Goal: Communication & Community: Answer question/provide support

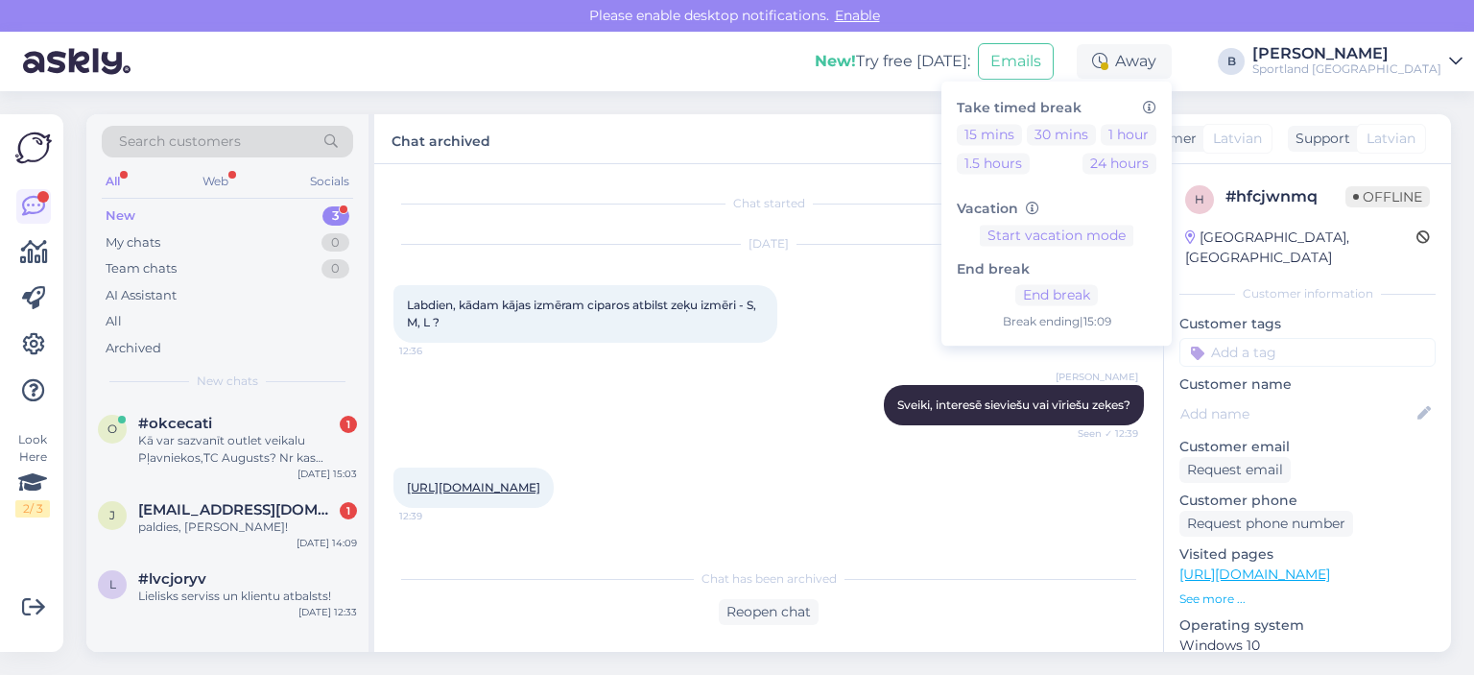
scroll to position [306, 0]
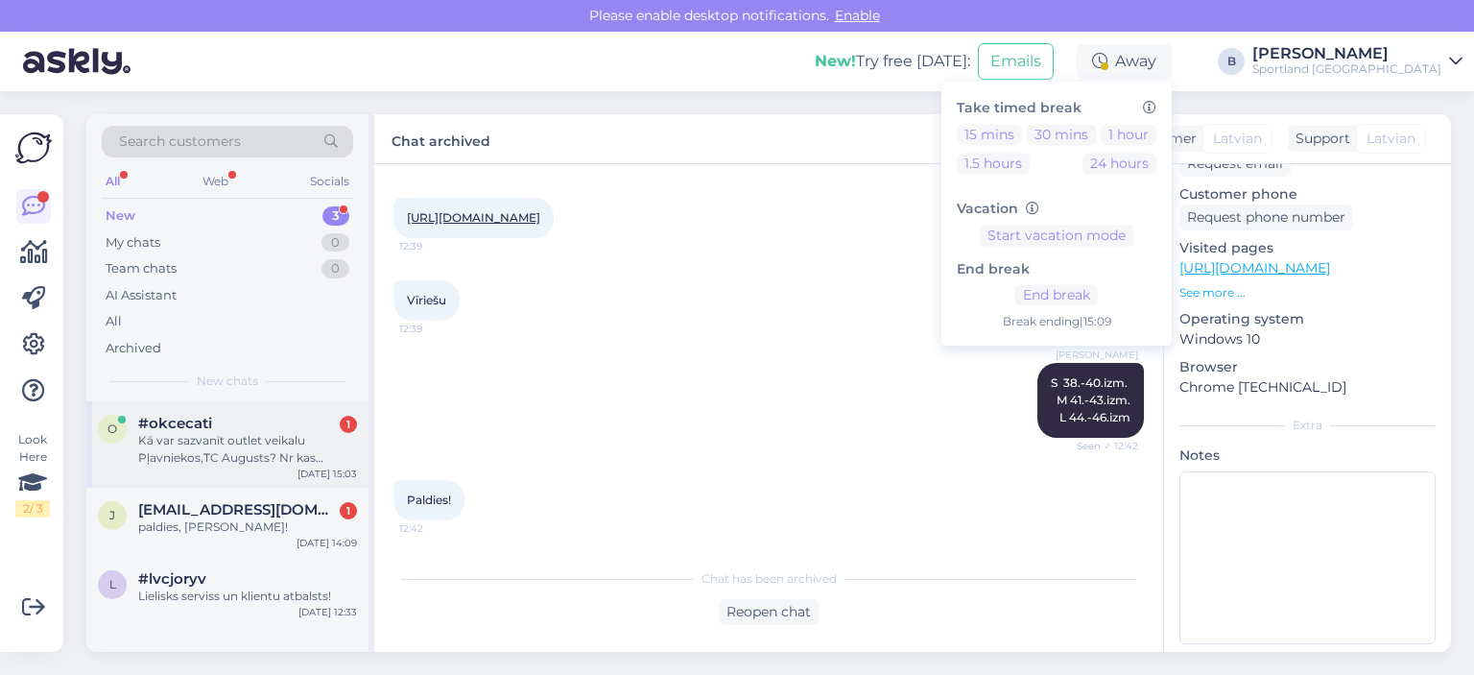
click at [246, 445] on div "Kā var sazvanīt outlet veikalu Pļavniekos,TC Augusts? Nr kas norādīts mājas lap…" at bounding box center [247, 449] width 219 height 35
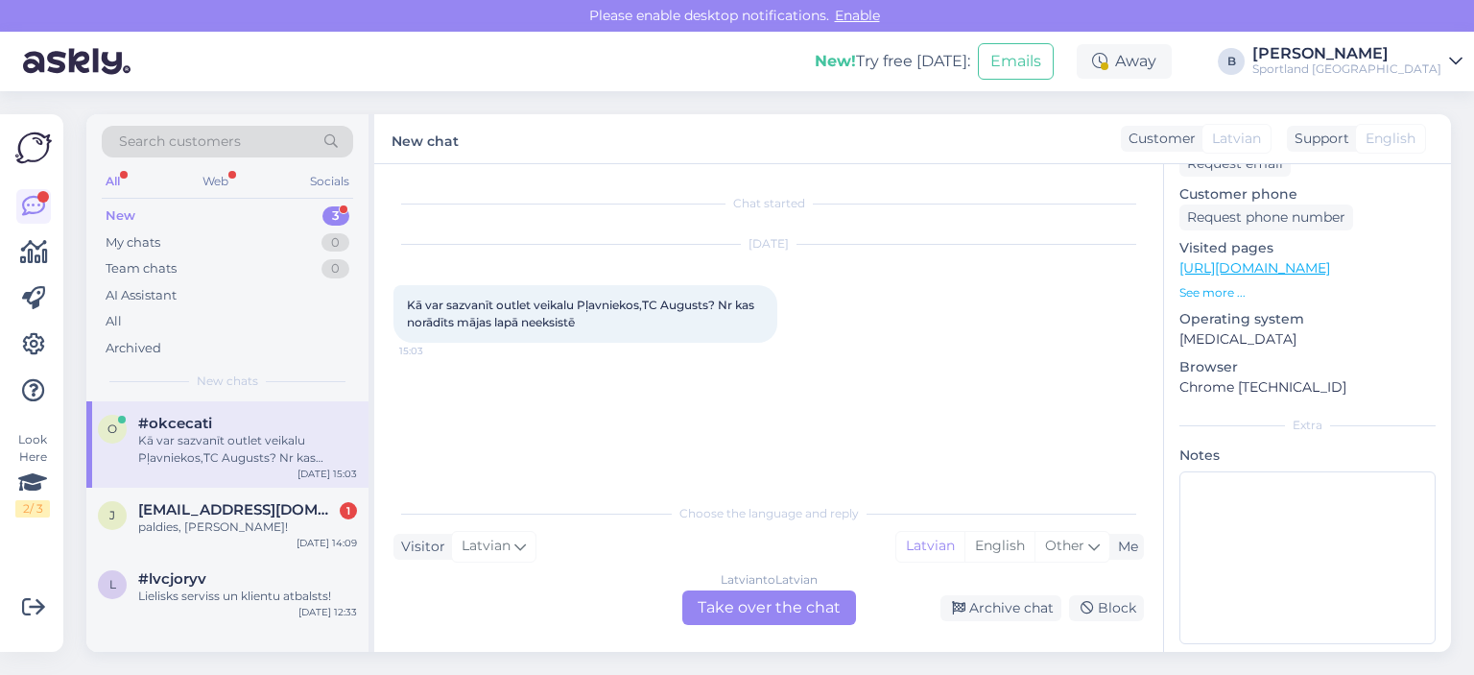
scroll to position [0, 0]
click at [292, 518] on div "paldies, [PERSON_NAME]!" at bounding box center [247, 526] width 219 height 17
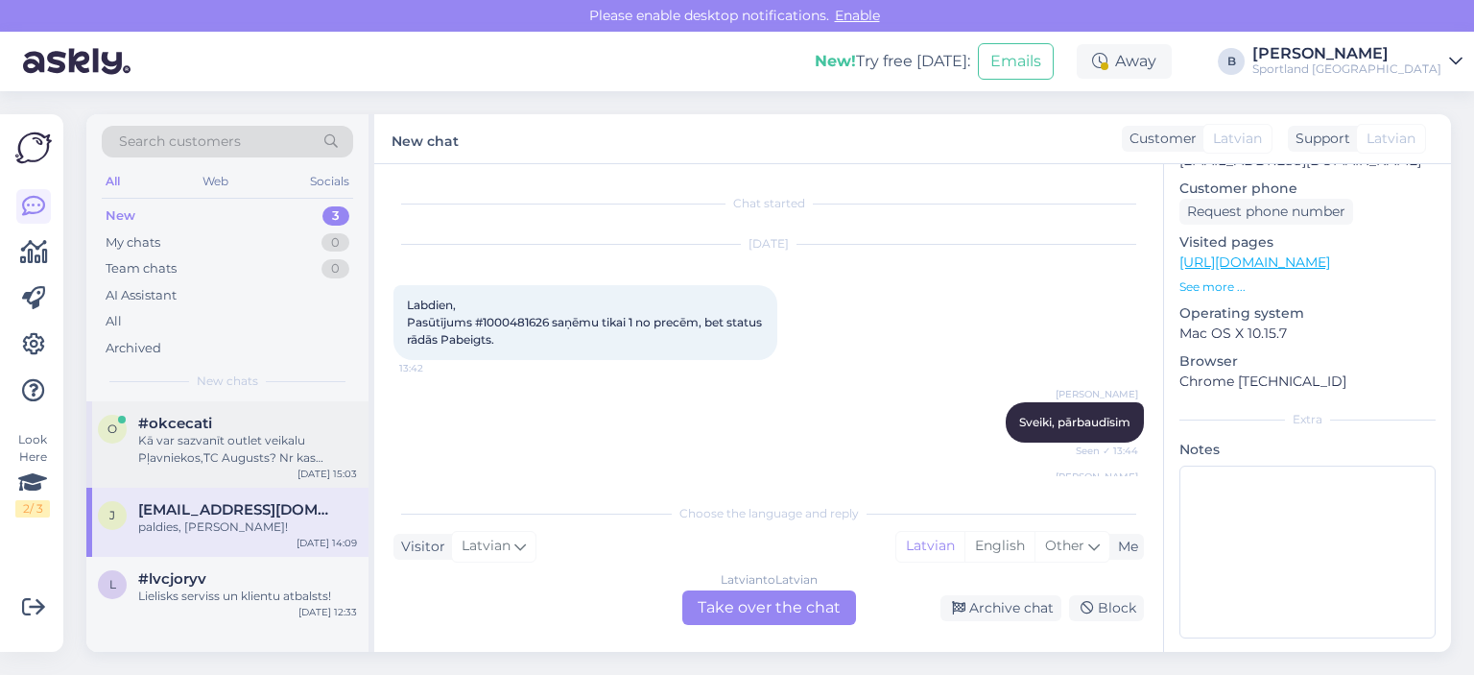
scroll to position [299, 0]
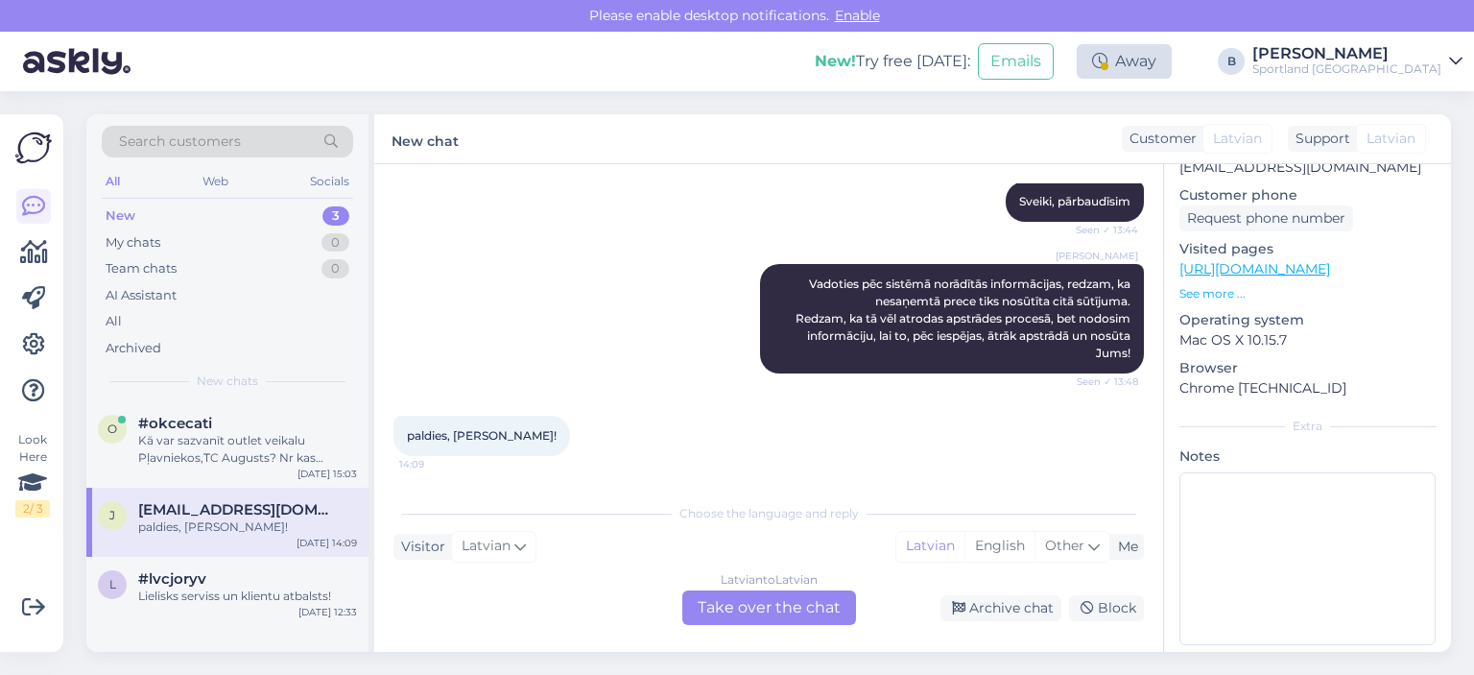
click at [1172, 57] on div "Away" at bounding box center [1124, 61] width 95 height 35
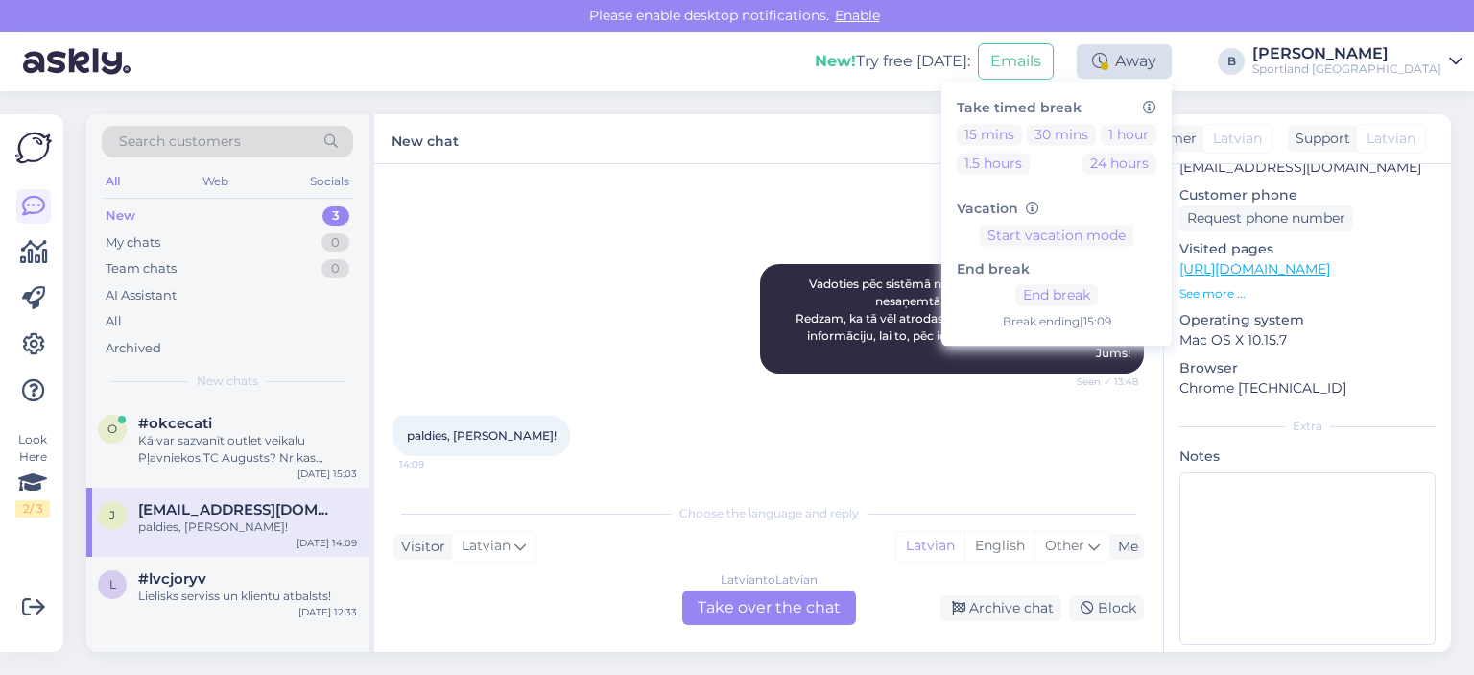
click at [1172, 57] on div "Away" at bounding box center [1124, 61] width 95 height 35
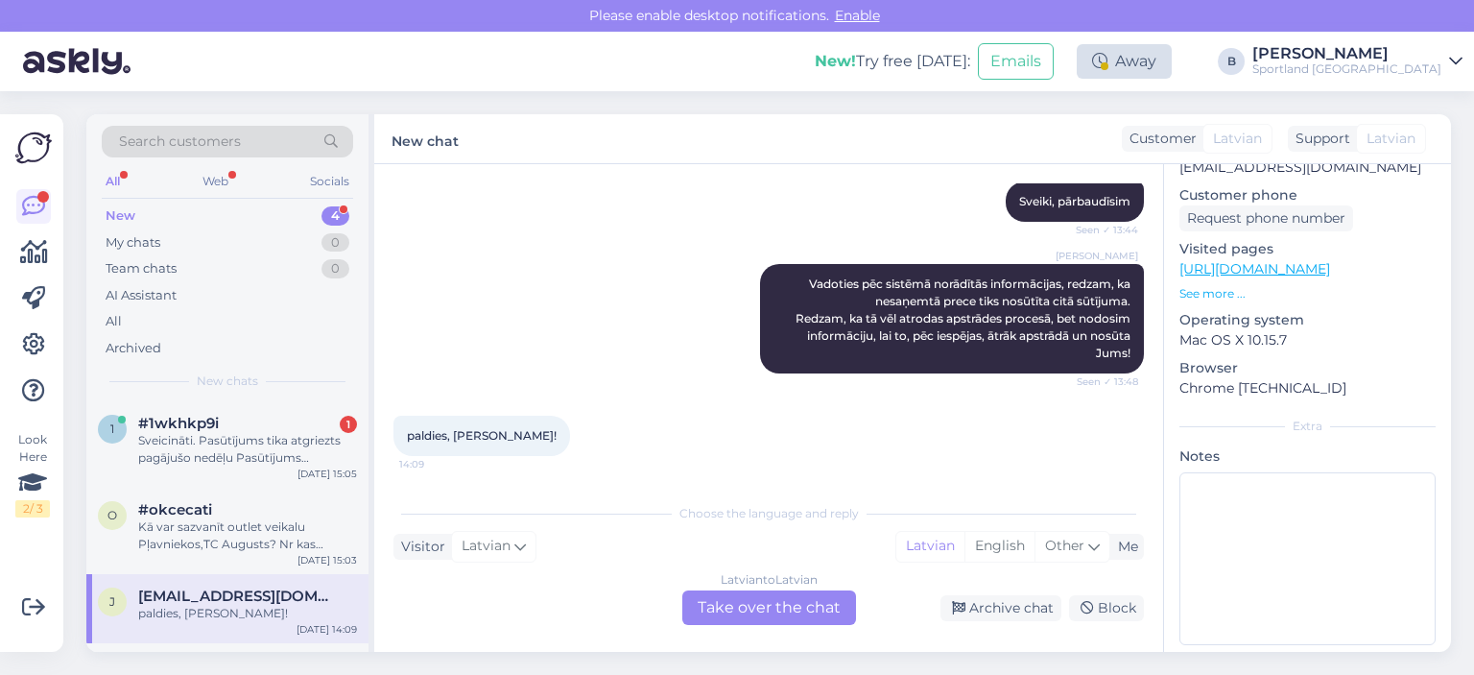
click at [1172, 68] on div "Away" at bounding box center [1124, 61] width 95 height 35
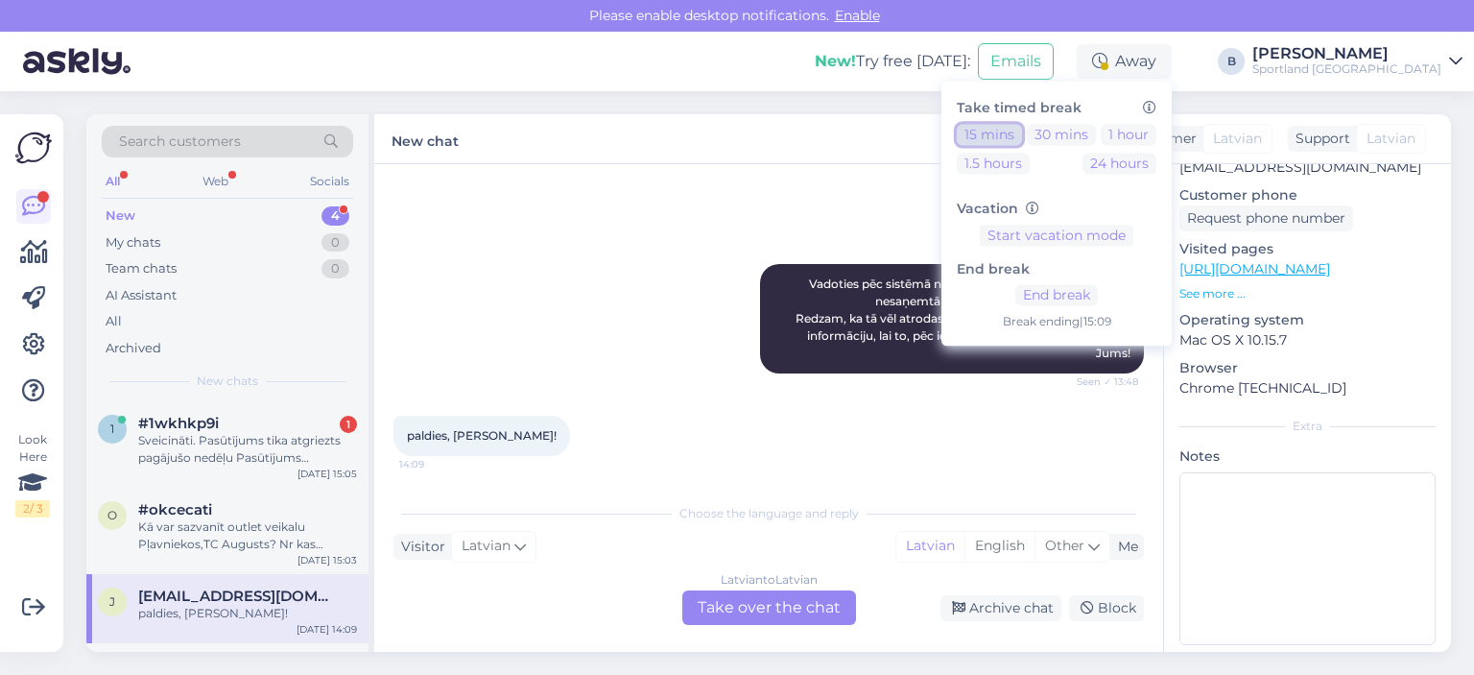
click at [1022, 133] on button "15 mins" at bounding box center [989, 134] width 65 height 21
drag, startPoint x: 266, startPoint y: 434, endPoint x: 566, endPoint y: 406, distance: 301.7
click at [266, 435] on div "Sveicināti. Pasūtījums tika atgriezts pagājušo nedēļu Pasūtījums #6000029973 be…" at bounding box center [247, 449] width 219 height 35
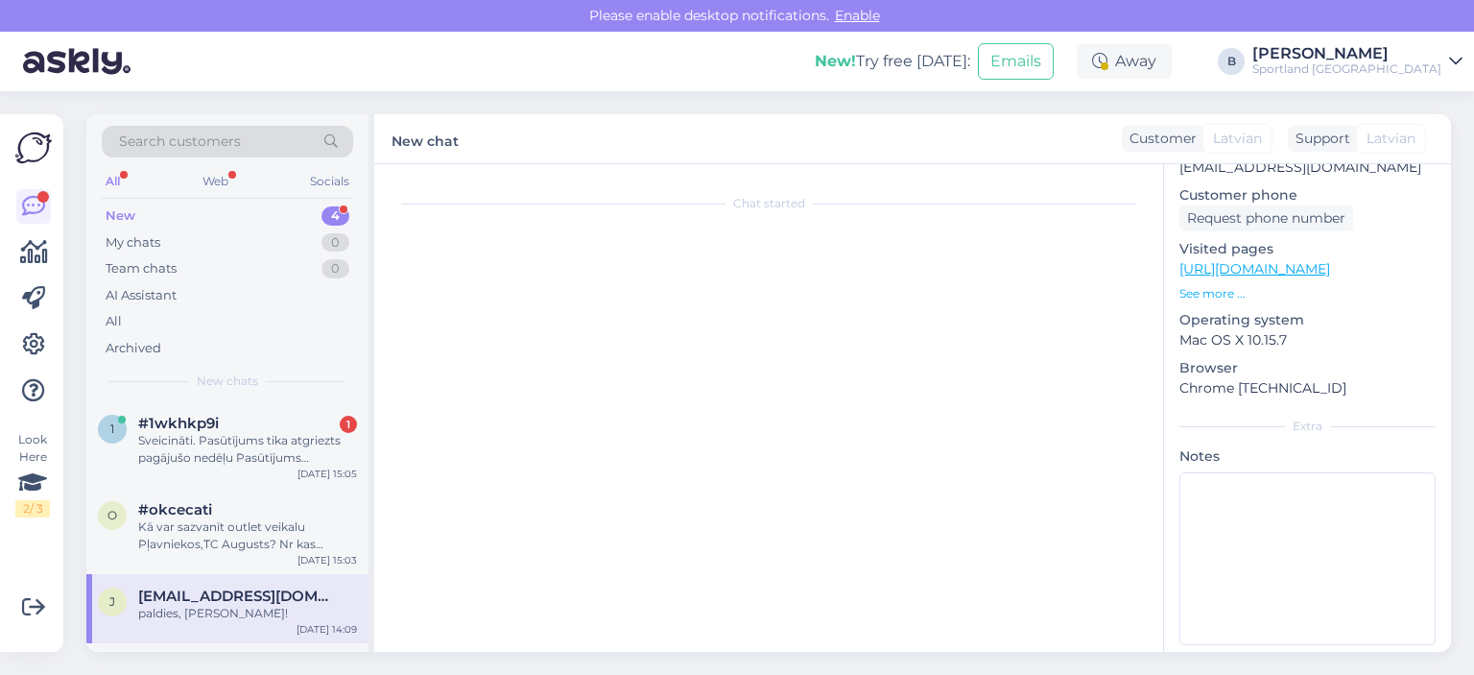
scroll to position [306, 0]
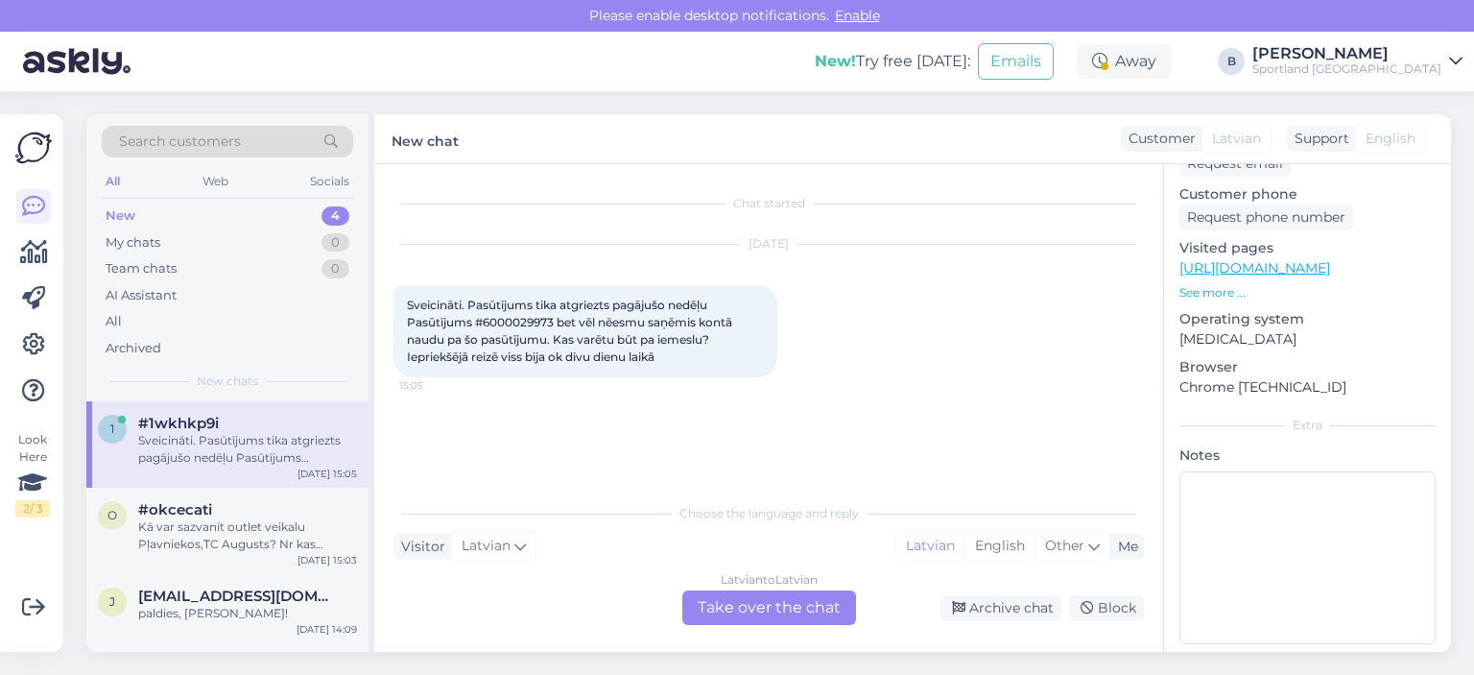
click at [516, 319] on span "Sveicināti. Pasūtījums tika atgriezts pagājušo nedēļu Pasūtījums #6000029973 be…" at bounding box center [571, 331] width 328 height 66
copy span "6000029973"
click at [748, 607] on div "Latvian to Latvian Take over the chat" at bounding box center [769, 607] width 174 height 35
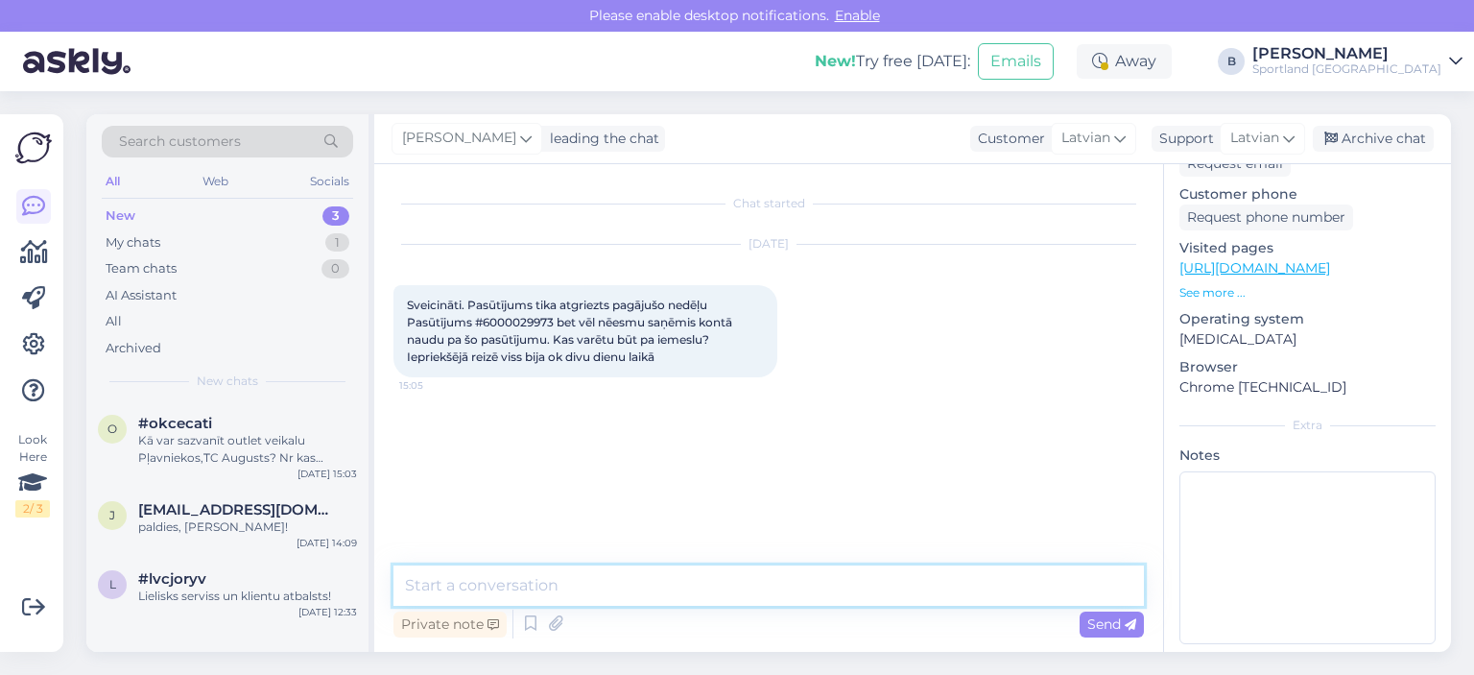
click at [748, 597] on textarea at bounding box center [769, 585] width 751 height 40
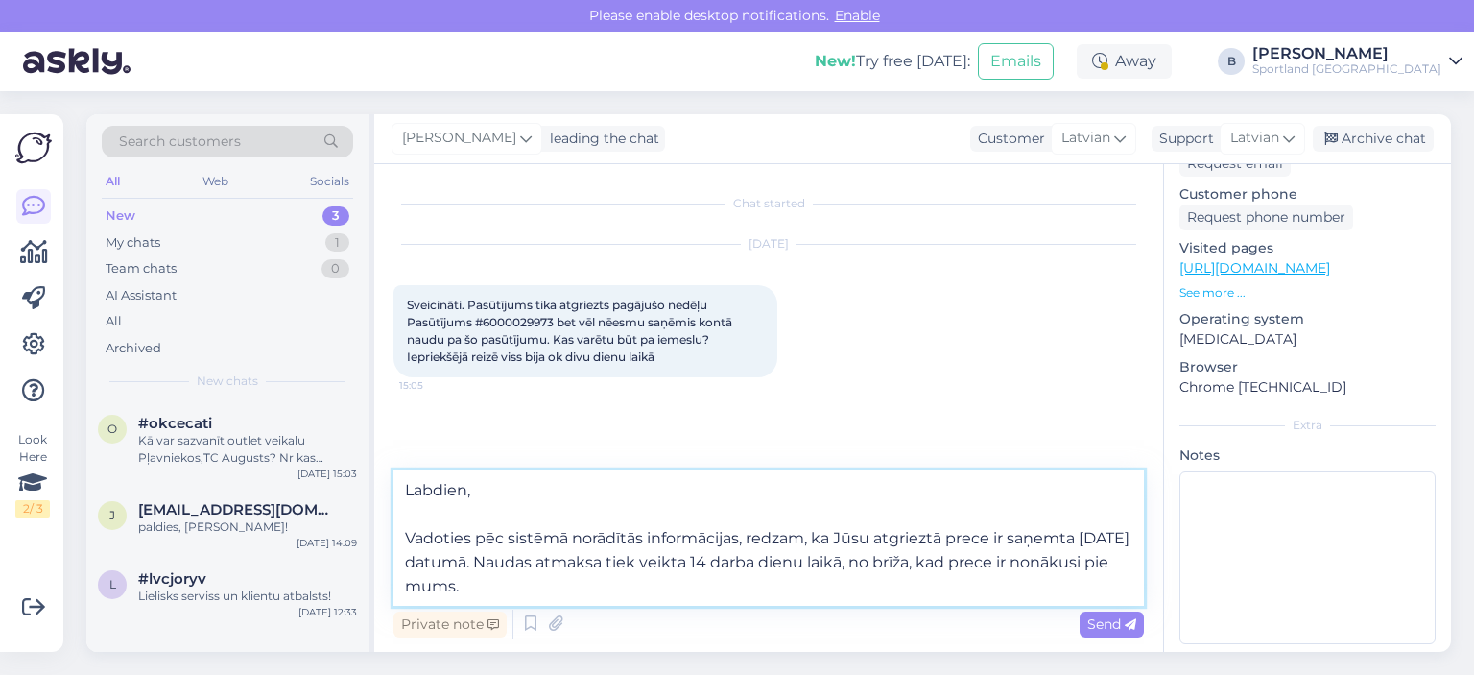
type textarea "Labdien, Vadoties pēc sistēmā norādītās informācijas, redzam, ka Jūsu atgrieztā…"
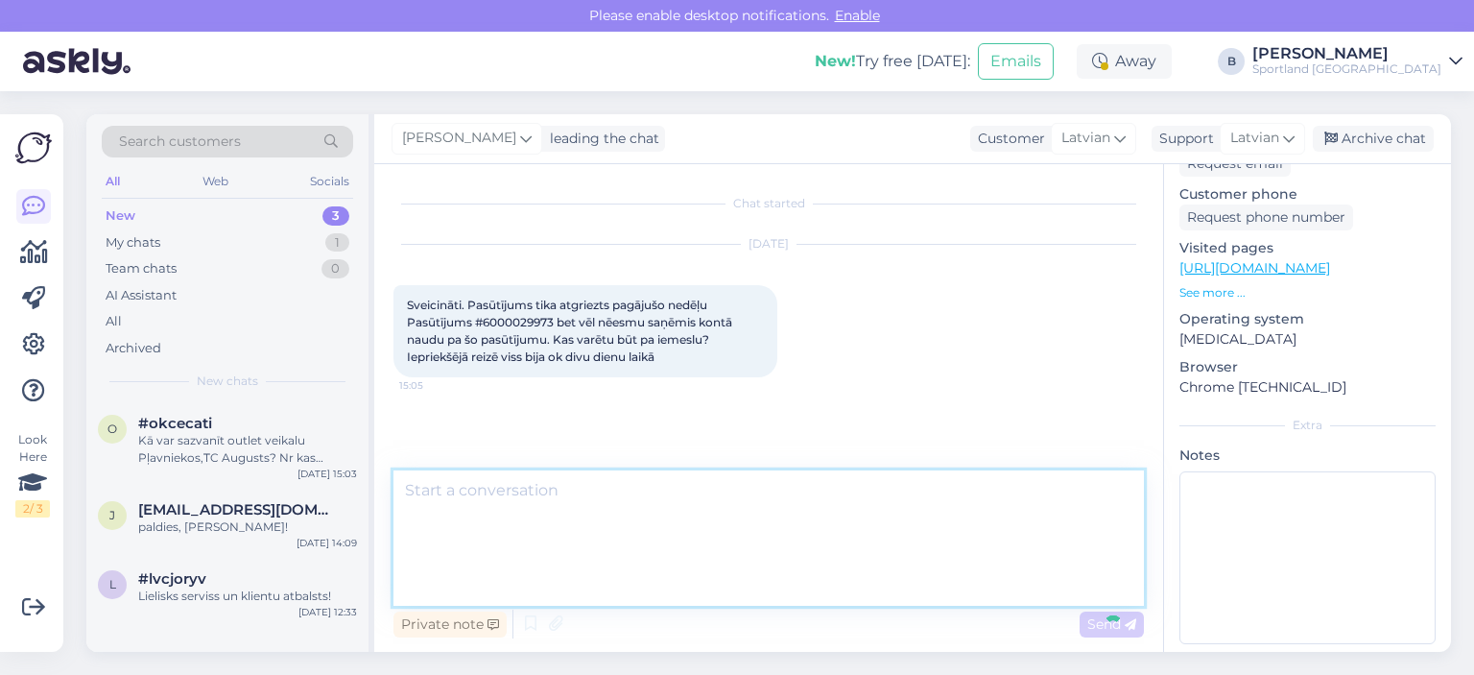
scroll to position [19, 0]
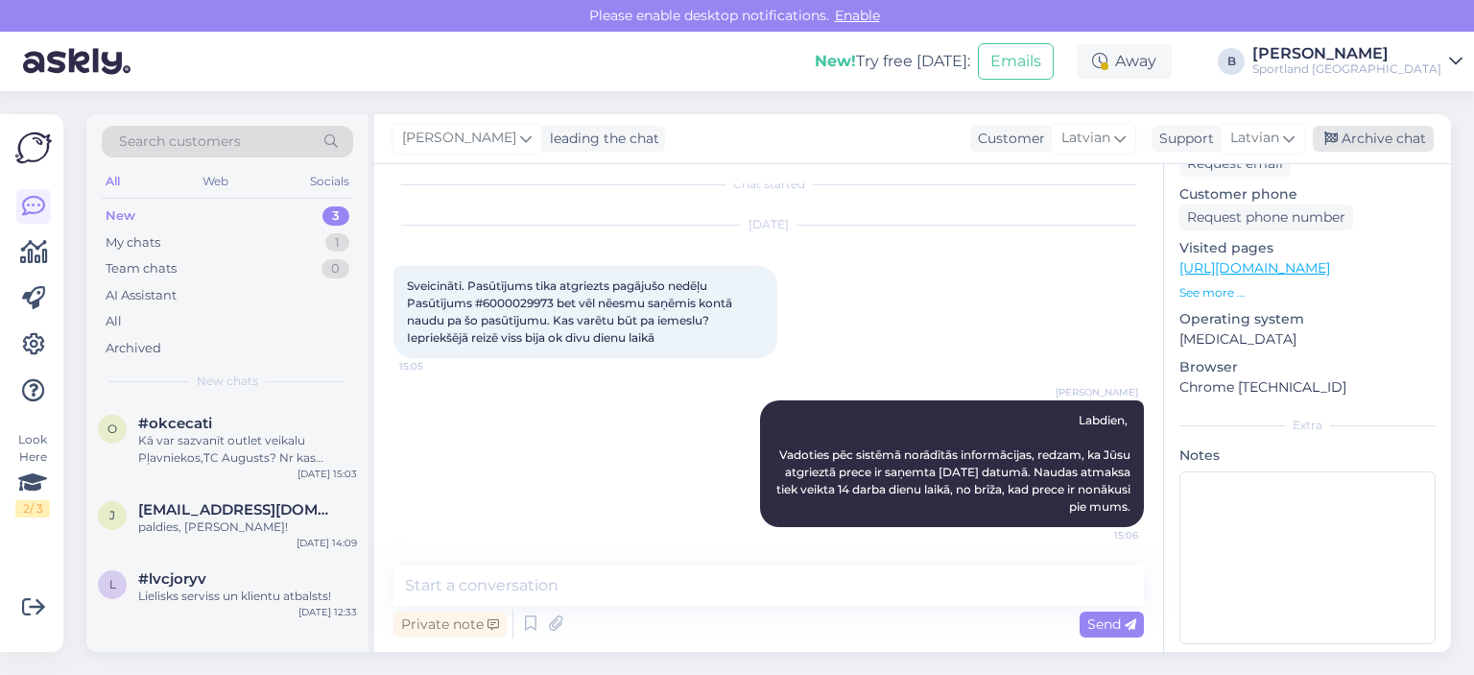
click at [1358, 134] on div "Archive chat" at bounding box center [1373, 139] width 121 height 26
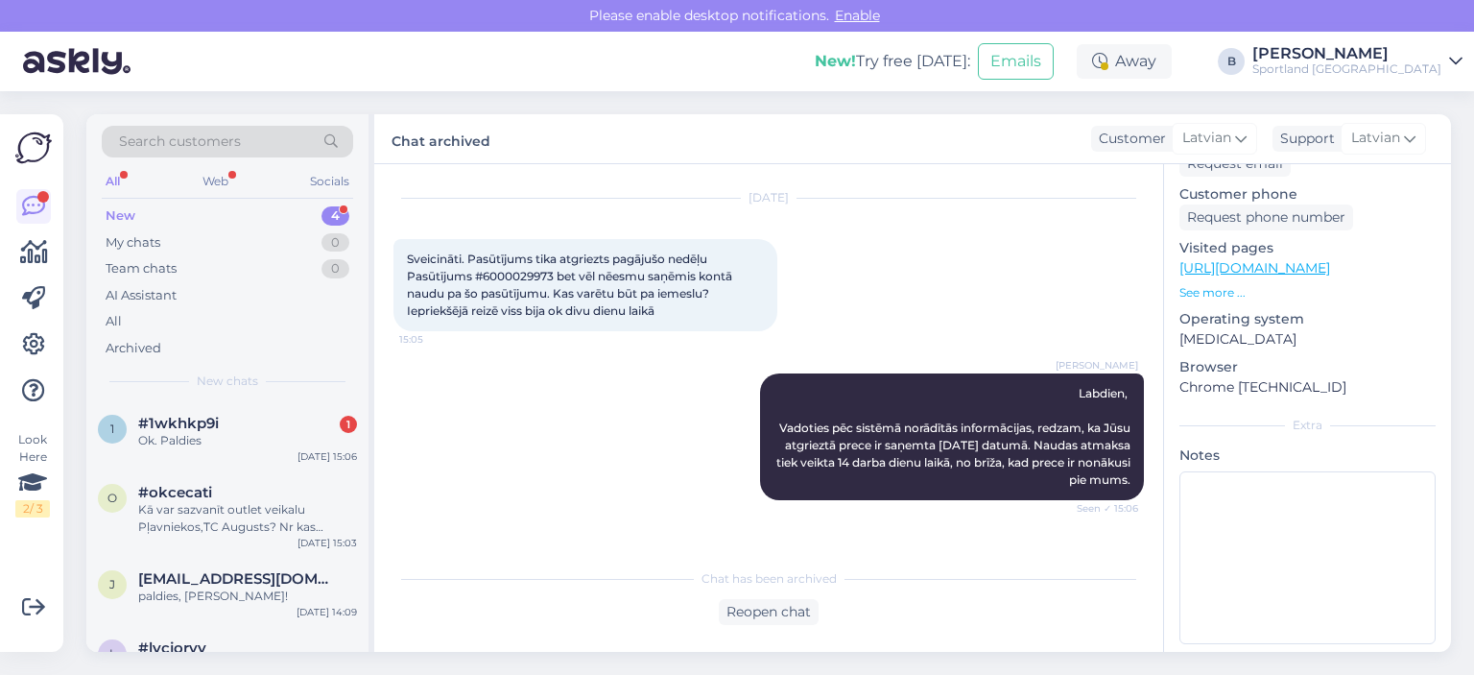
scroll to position [107, 0]
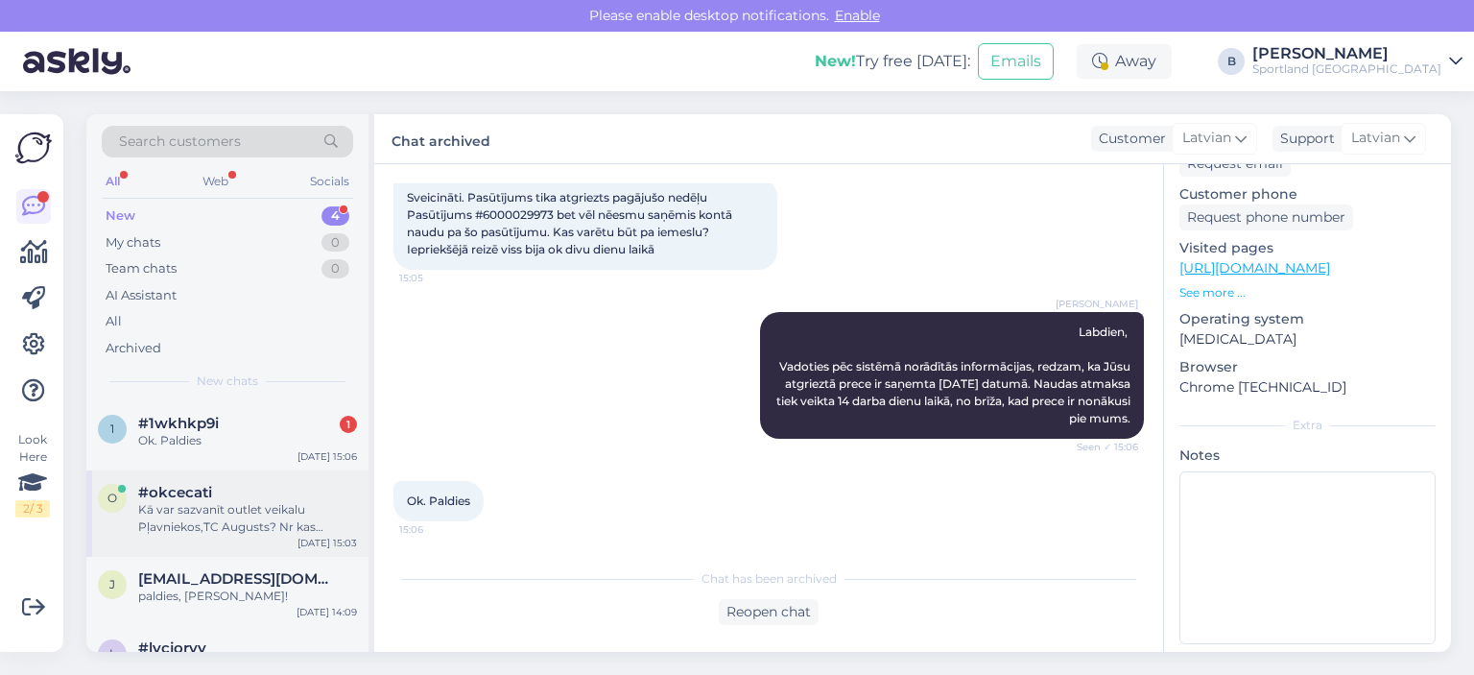
click at [238, 517] on div "Kā var sazvanīt outlet veikalu Pļavniekos,TC Augusts? Nr kas norādīts mājas lap…" at bounding box center [247, 518] width 219 height 35
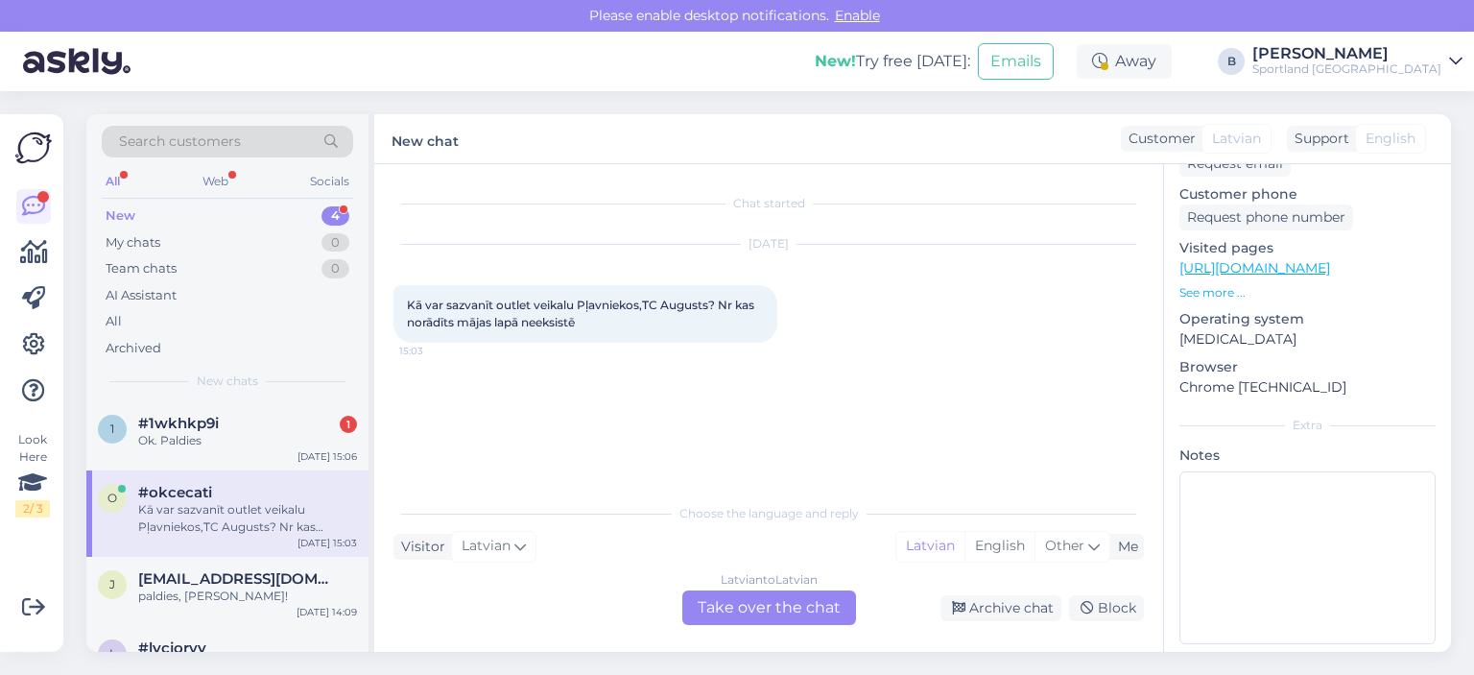
scroll to position [0, 0]
click at [815, 606] on div "Latvian to Latvian Take over the chat" at bounding box center [769, 607] width 174 height 35
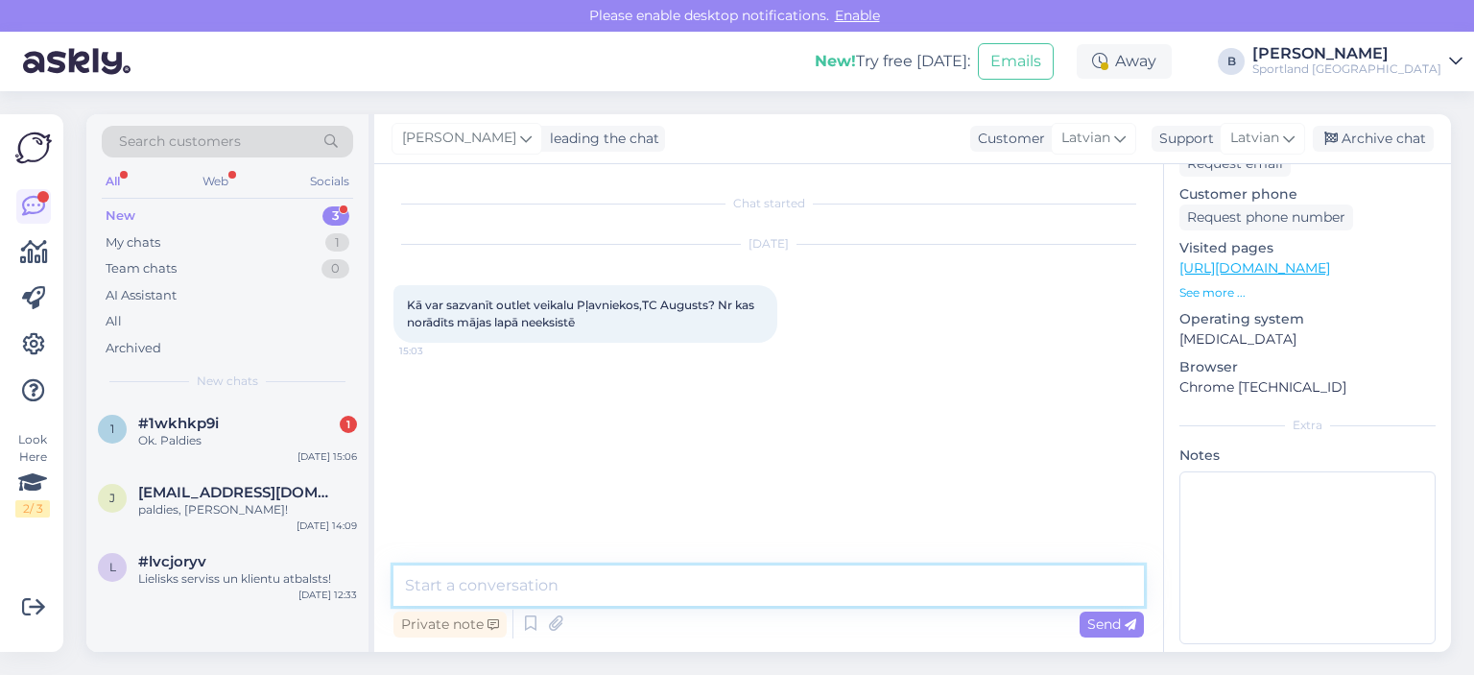
click at [737, 585] on textarea at bounding box center [769, 585] width 751 height 40
paste textarea "Diemžēl nevaram sniegt informāciju par iemeslu, kādēļ veikalu šobrīd nav iespēj…"
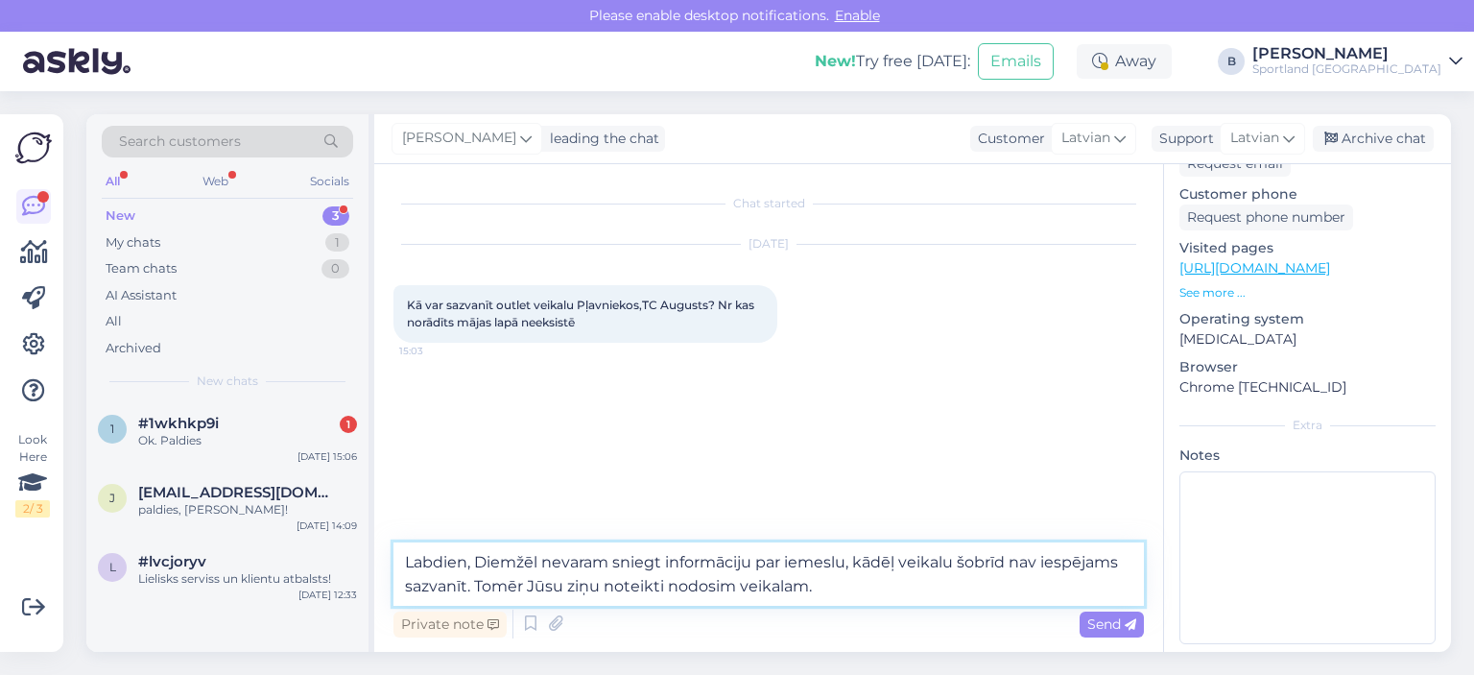
click at [488, 563] on textarea "Labdien, Diemžēl nevaram sniegt informāciju par iemeslu, kādēļ veikalu šobrīd n…" at bounding box center [769, 573] width 751 height 63
click at [537, 565] on textarea "Labdien, diemžēl nevaram sniegt informāciju par iemeslu, kādēļ veikalu šobrīd n…" at bounding box center [769, 573] width 751 height 63
drag, startPoint x: 661, startPoint y: 563, endPoint x: 545, endPoint y: 564, distance: 116.1
click at [545, 564] on textarea "Labdien, diemžēl, nevaram sniegt informāciju par iemeslu, kādēļ veikalu šobrīd …" at bounding box center [769, 573] width 751 height 63
drag, startPoint x: 861, startPoint y: 562, endPoint x: 679, endPoint y: 563, distance: 182.4
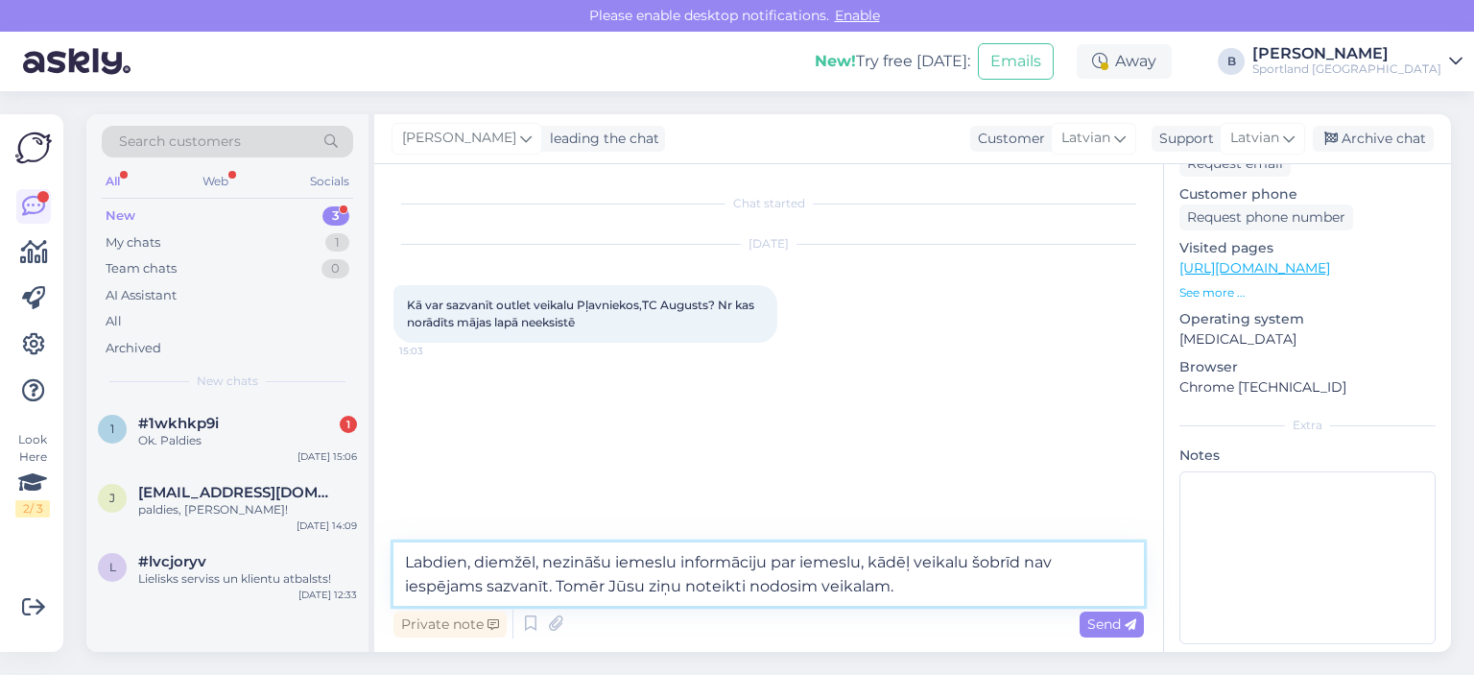
click at [679, 563] on textarea "Labdien, diemžēl, nezināšu iemeslu informāciju par iemeslu, kādēļ veikalu šobrī…" at bounding box center [769, 573] width 751 height 63
click at [1025, 563] on textarea "Labdien, diemžēl, nezināšu iemeslu, kādēļ veikalu šobrīd nav iespējams sazvanīt…" at bounding box center [769, 573] width 751 height 63
click at [1075, 566] on textarea "Labdien, diemžēl, nezināšu iemeslu, kādēļ veikalu šobrīd nav iespējams sazvanīt…" at bounding box center [769, 573] width 751 height 63
click at [670, 585] on textarea "Labdien, diemžēl, nezināšu iemeslu, kādēļ veikalu šobrīd nav iespējams sazvanīt…" at bounding box center [769, 573] width 751 height 63
type textarea "Labdien, diemžēl, nezināšu iemeslu, kādēļ veikalu šobrīd nav iespējams sazvanīt…"
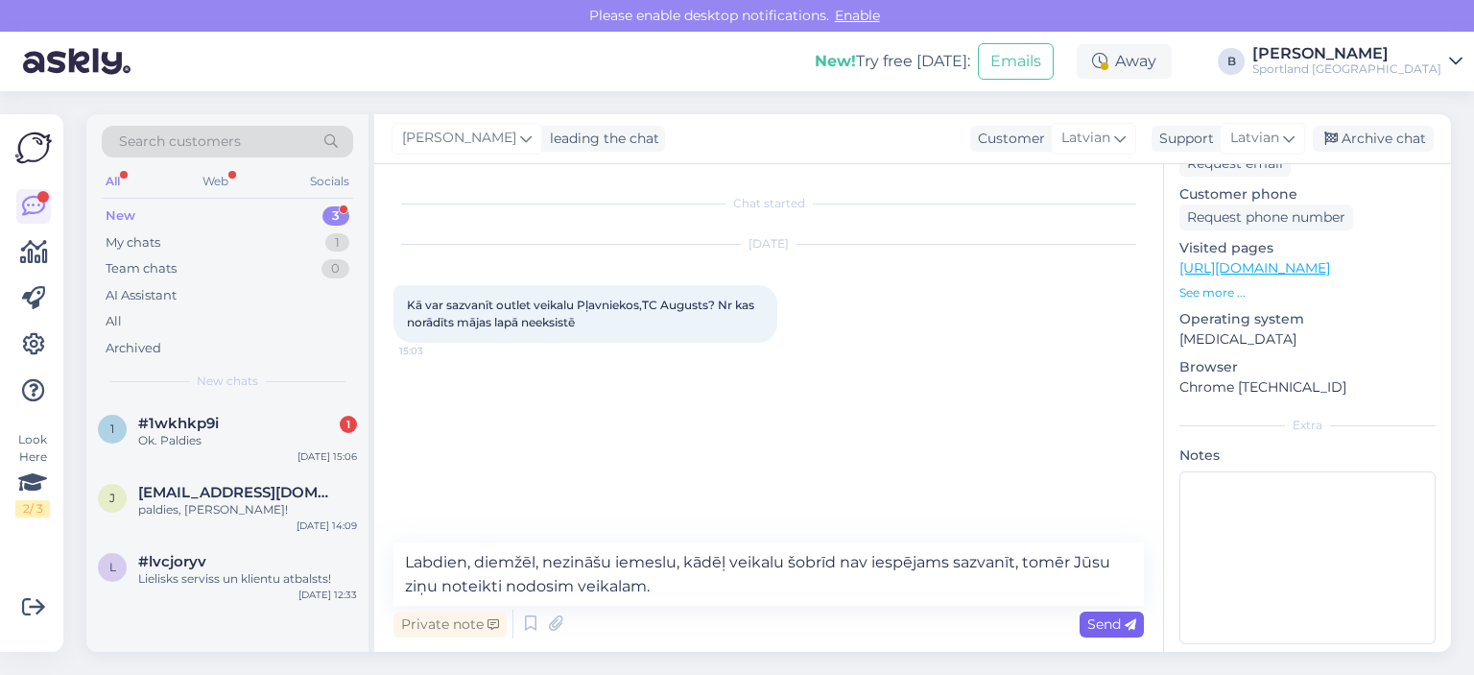
click at [1097, 628] on span "Send" at bounding box center [1111, 623] width 49 height 17
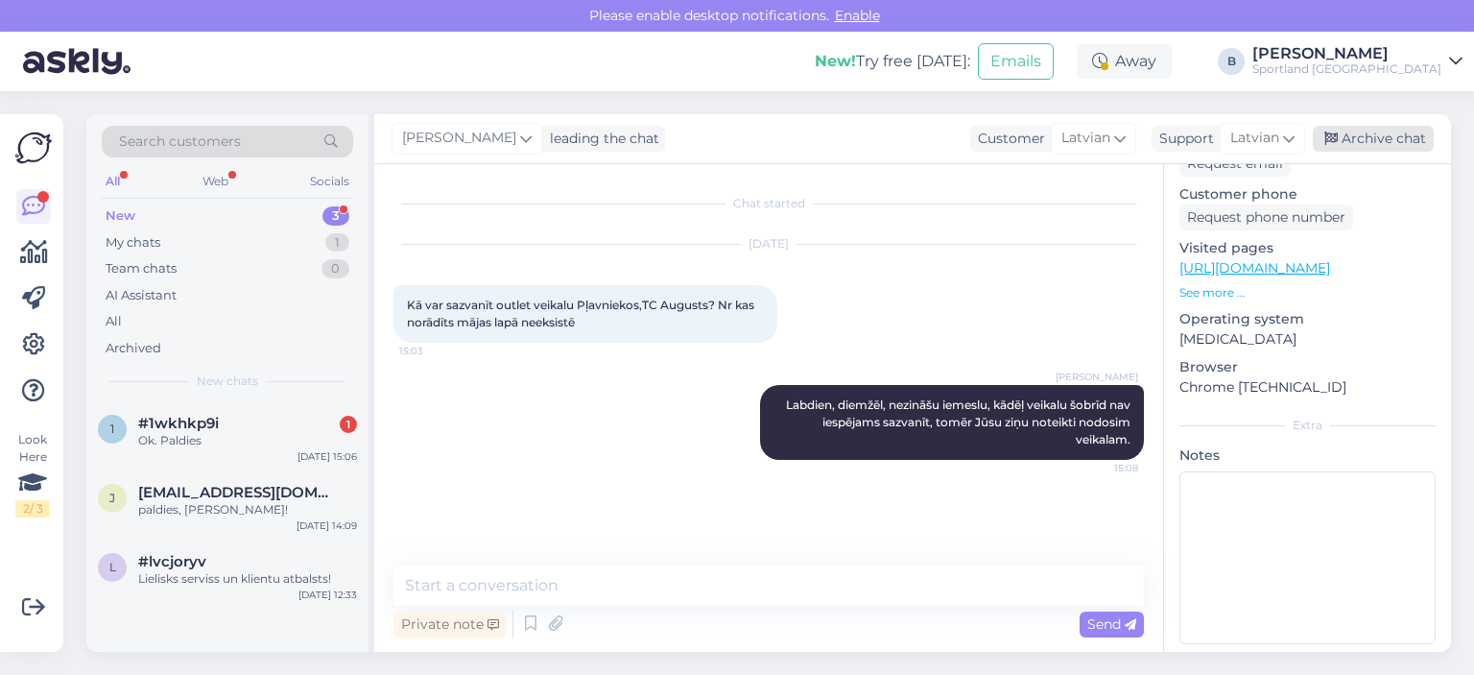
click at [1373, 133] on div "Archive chat" at bounding box center [1373, 139] width 121 height 26
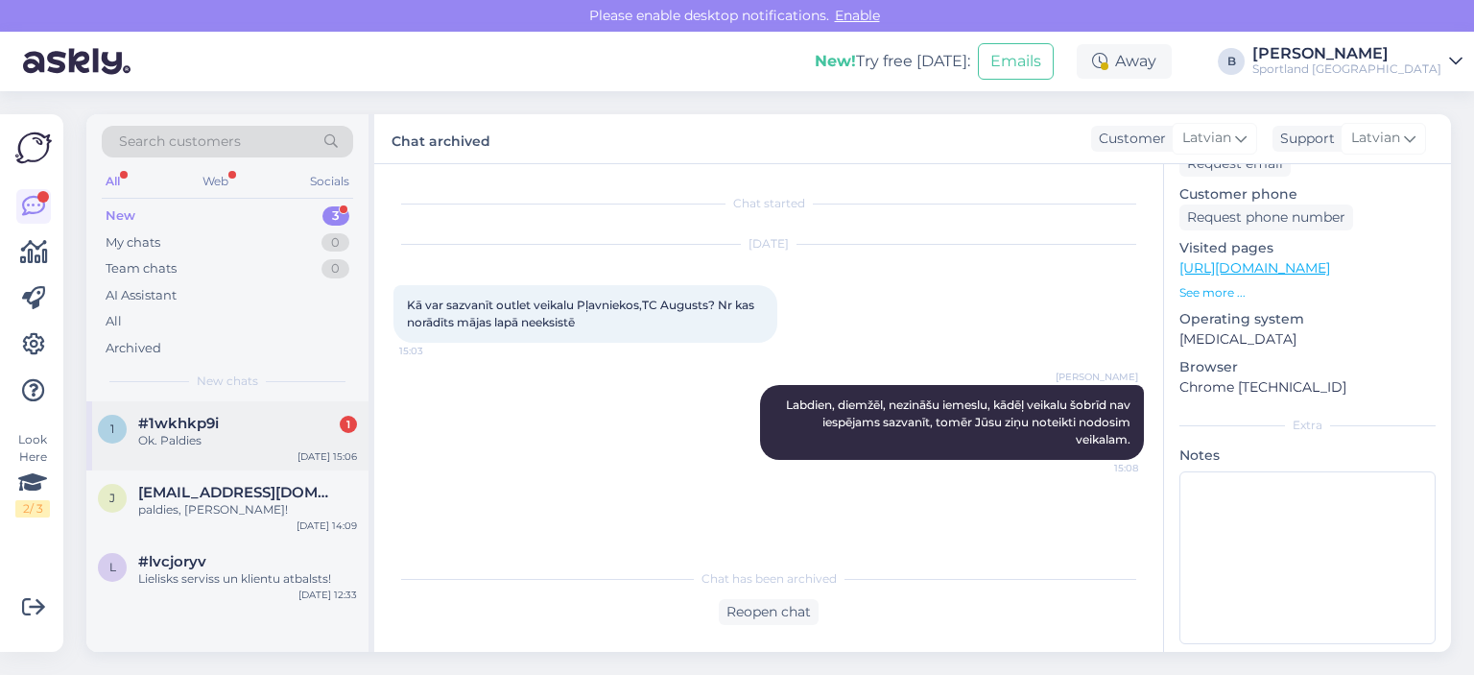
click at [253, 430] on div "#1wkhkp9i 1" at bounding box center [247, 423] width 219 height 17
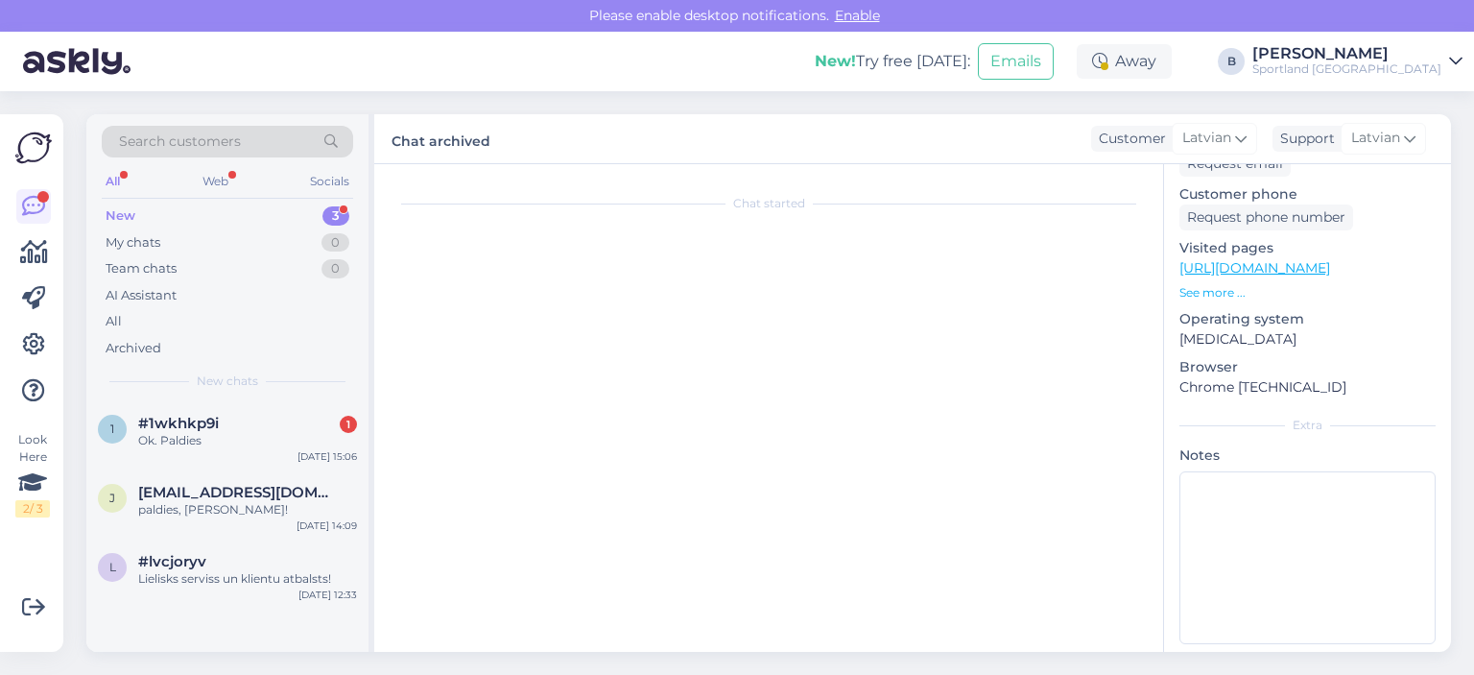
scroll to position [173, 0]
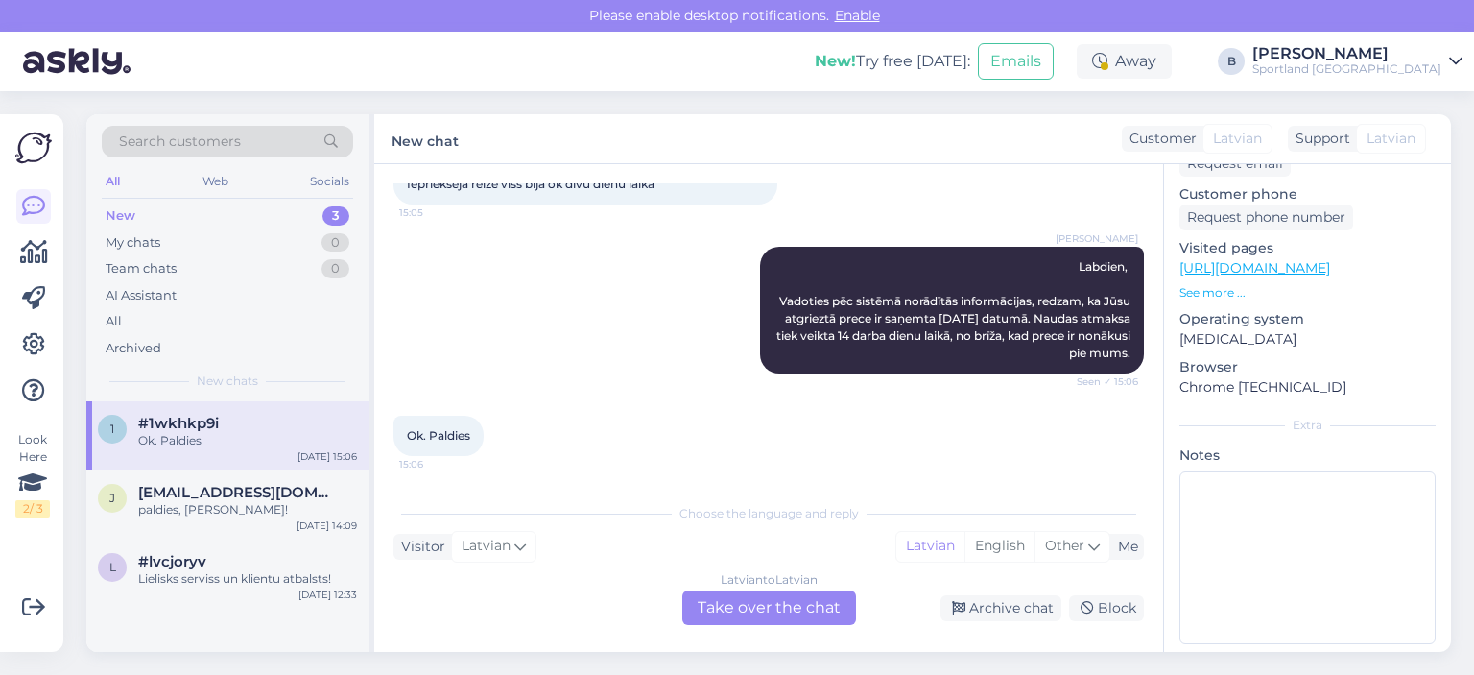
click at [768, 610] on div "Latvian to Latvian Take over the chat" at bounding box center [769, 607] width 174 height 35
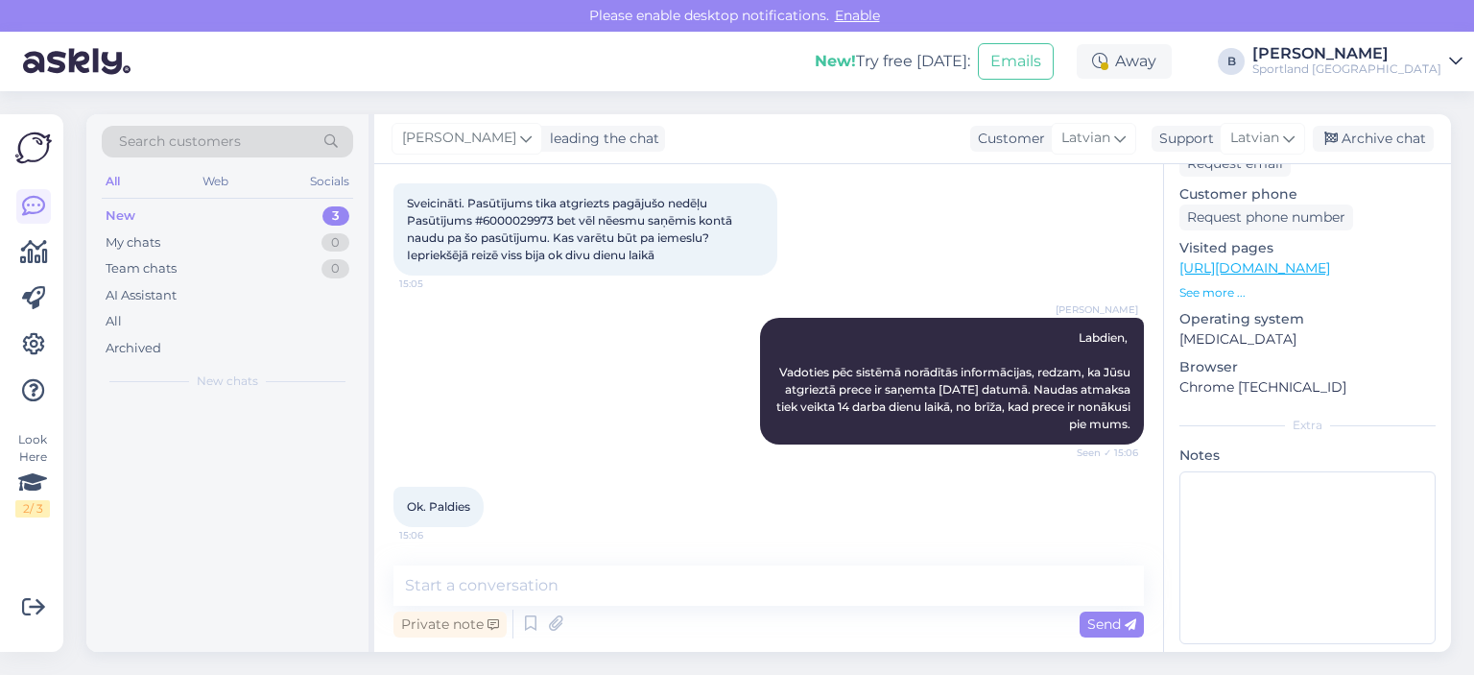
scroll to position [102, 0]
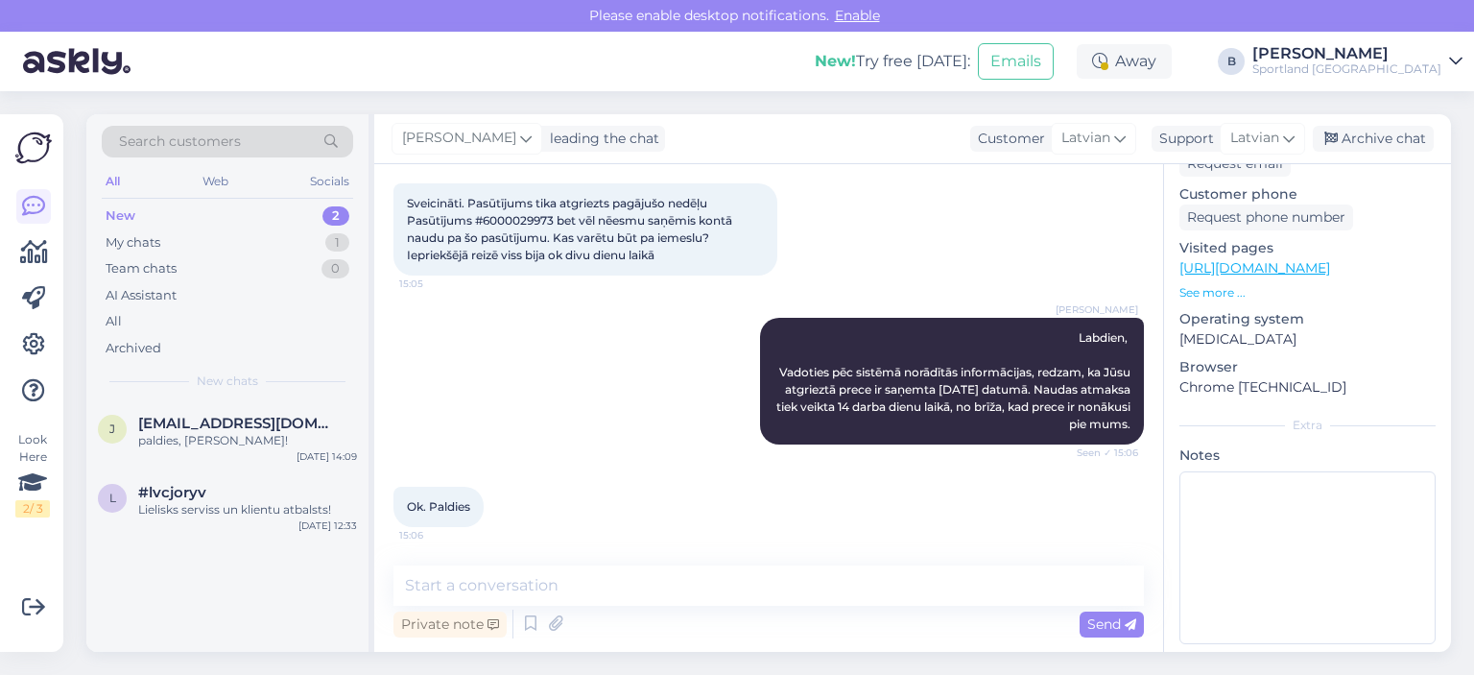
click at [1367, 152] on div "[PERSON_NAME] leading the chat Customer Latvian Arabic Belarusian Bulgarian Chi…" at bounding box center [912, 139] width 1077 height 50
click at [1369, 141] on div "Archive chat" at bounding box center [1373, 139] width 121 height 26
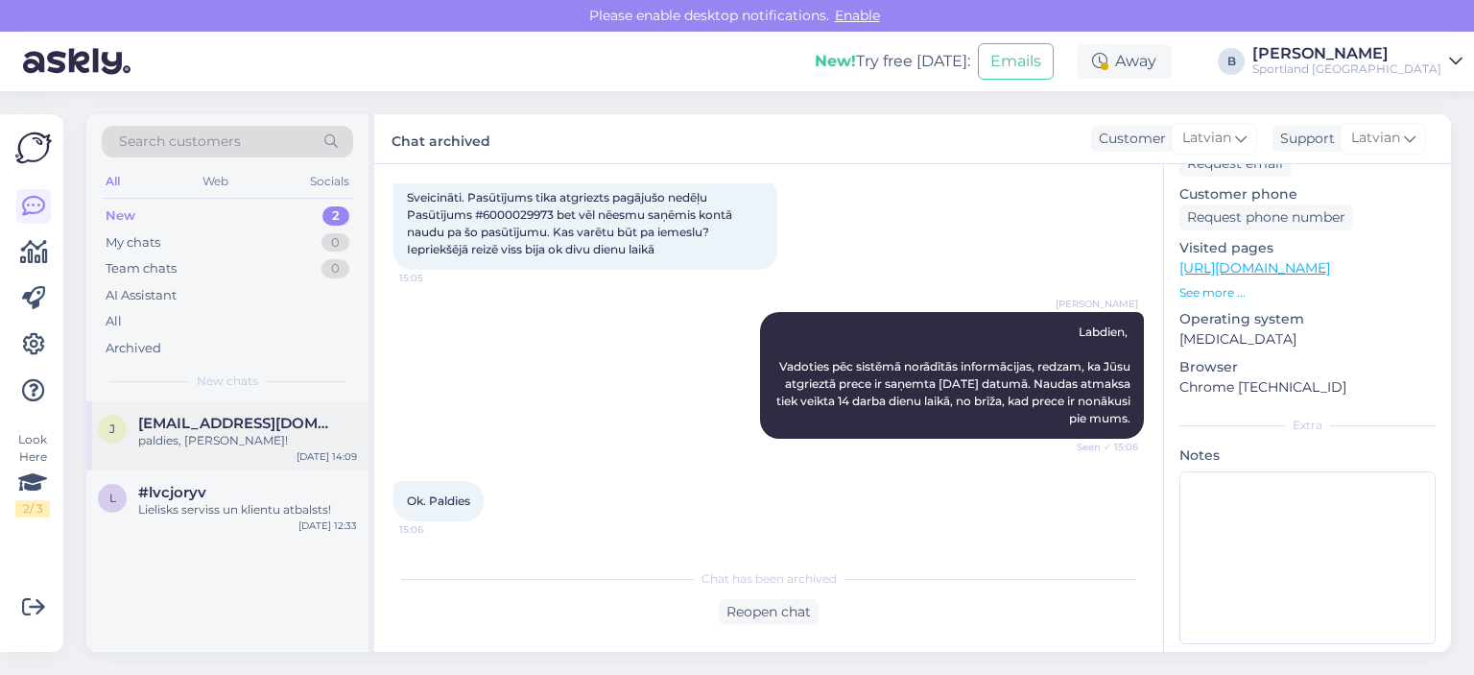
click at [244, 430] on span "[EMAIL_ADDRESS][DOMAIN_NAME]" at bounding box center [238, 423] width 200 height 17
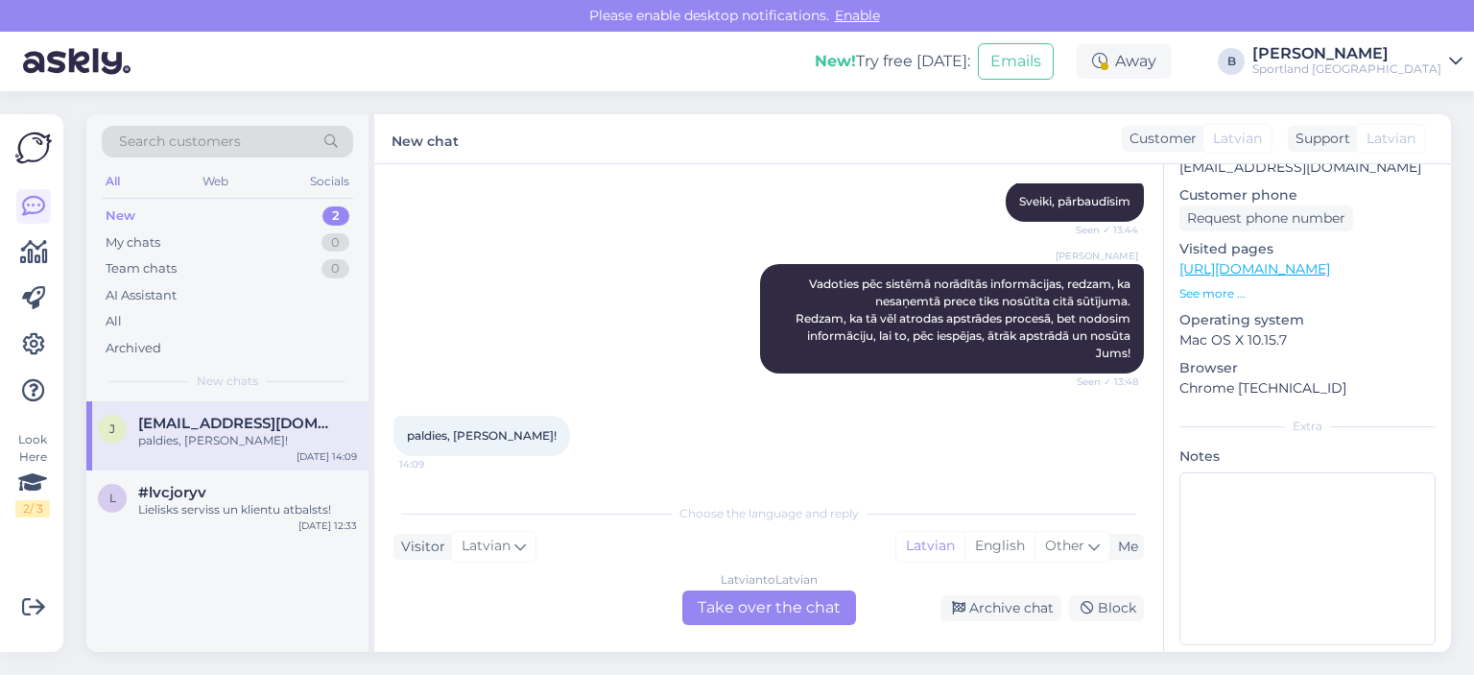
click at [810, 609] on div "Latvian to Latvian Take over the chat" at bounding box center [769, 607] width 174 height 35
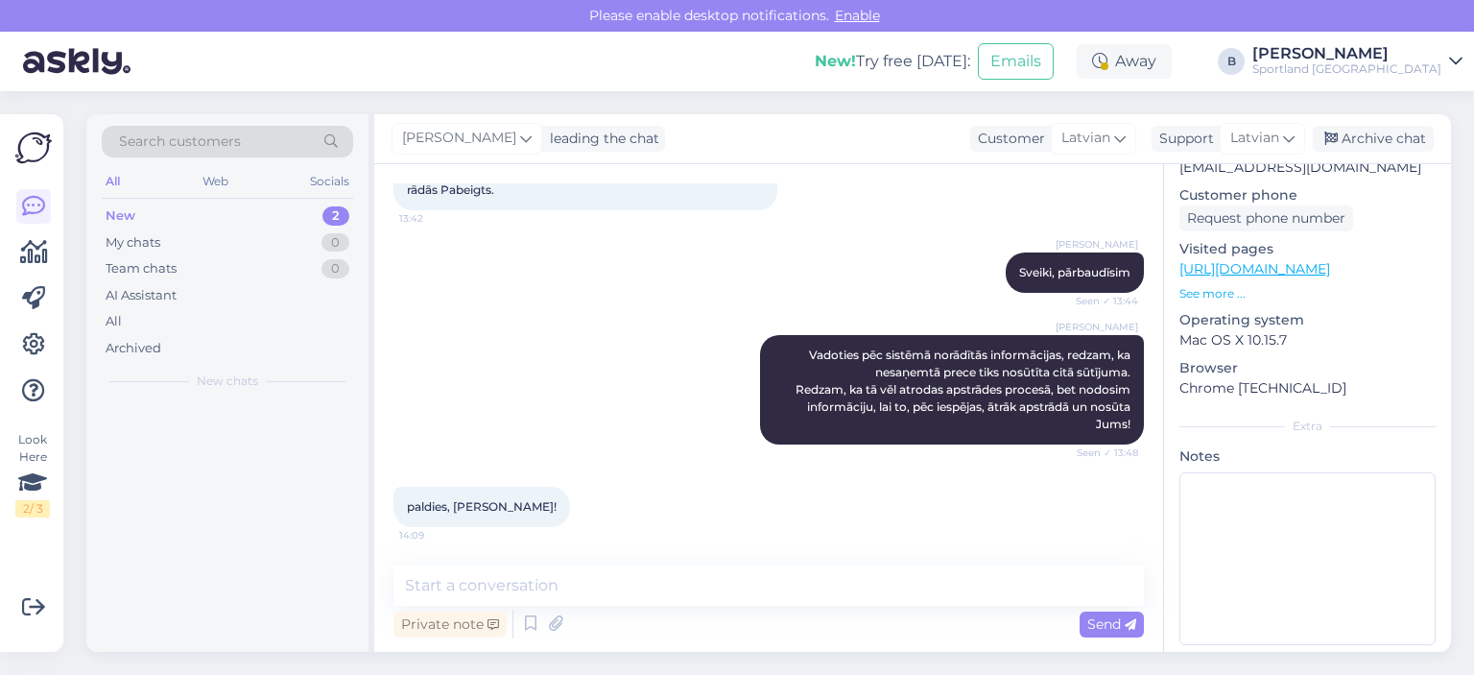
scroll to position [150, 0]
click at [1369, 143] on div "Archive chat" at bounding box center [1373, 139] width 121 height 26
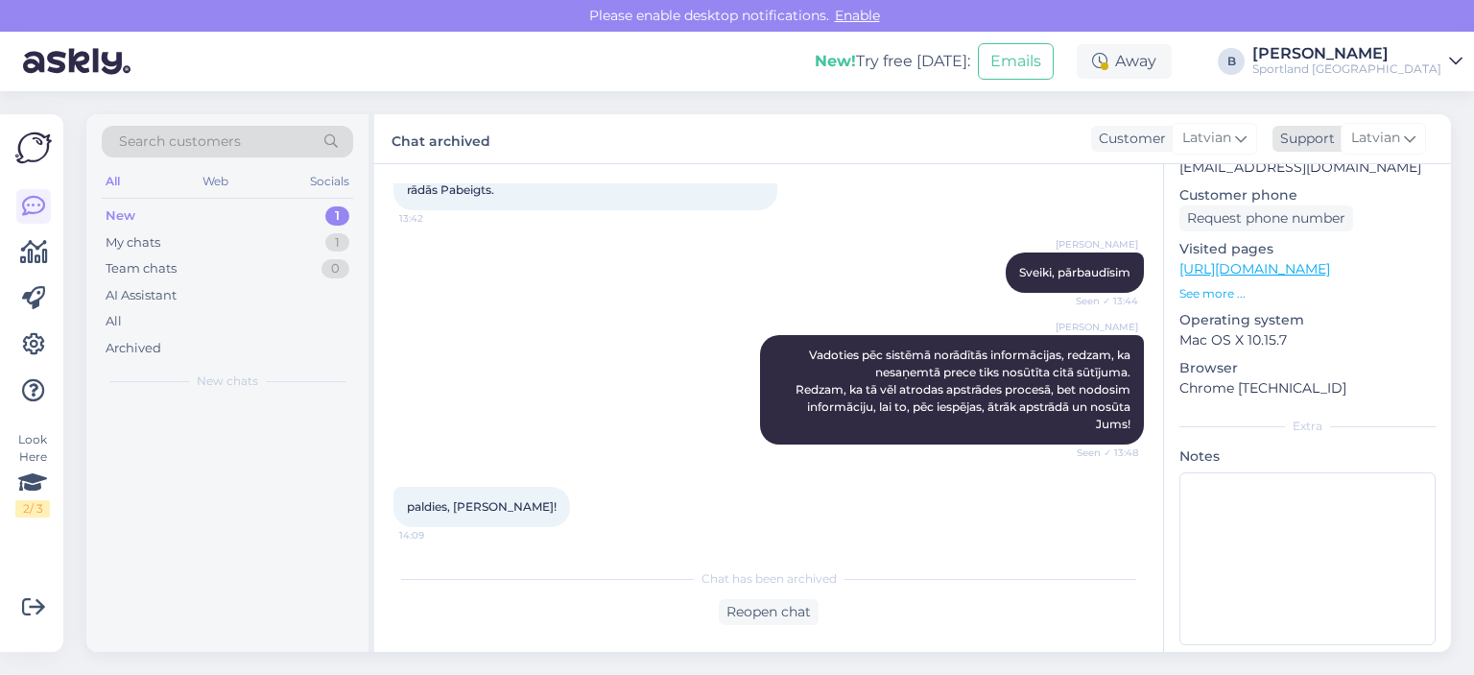
scroll to position [155, 0]
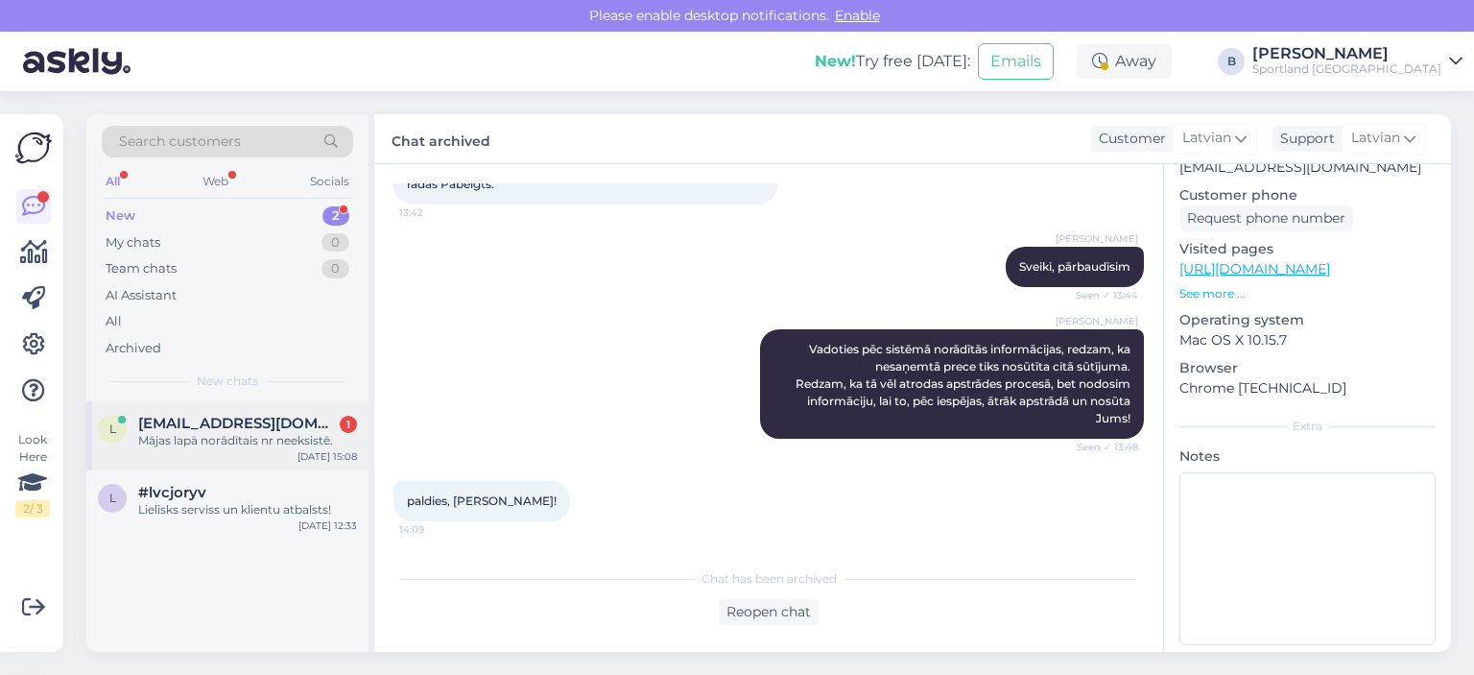
click at [242, 442] on div "Mājas lapā norādītais nr neeksistē." at bounding box center [247, 440] width 219 height 17
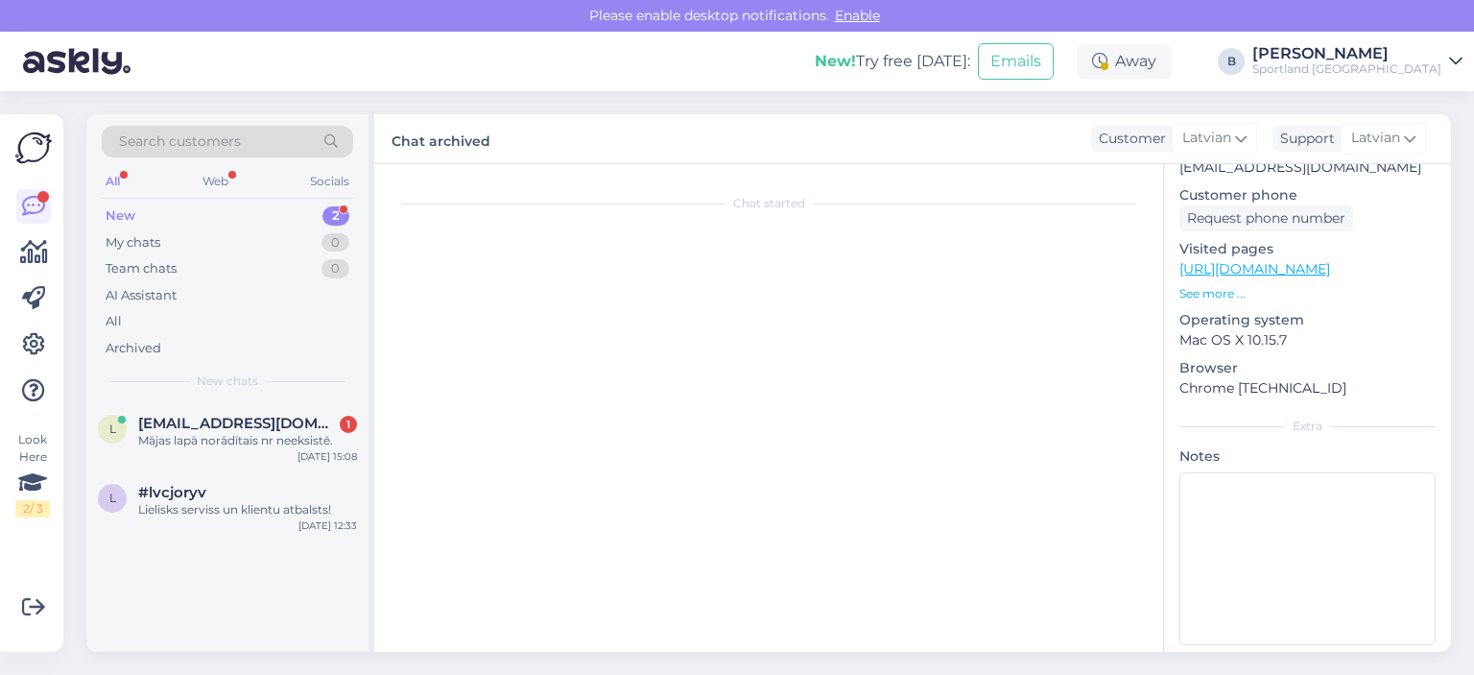
scroll to position [86, 0]
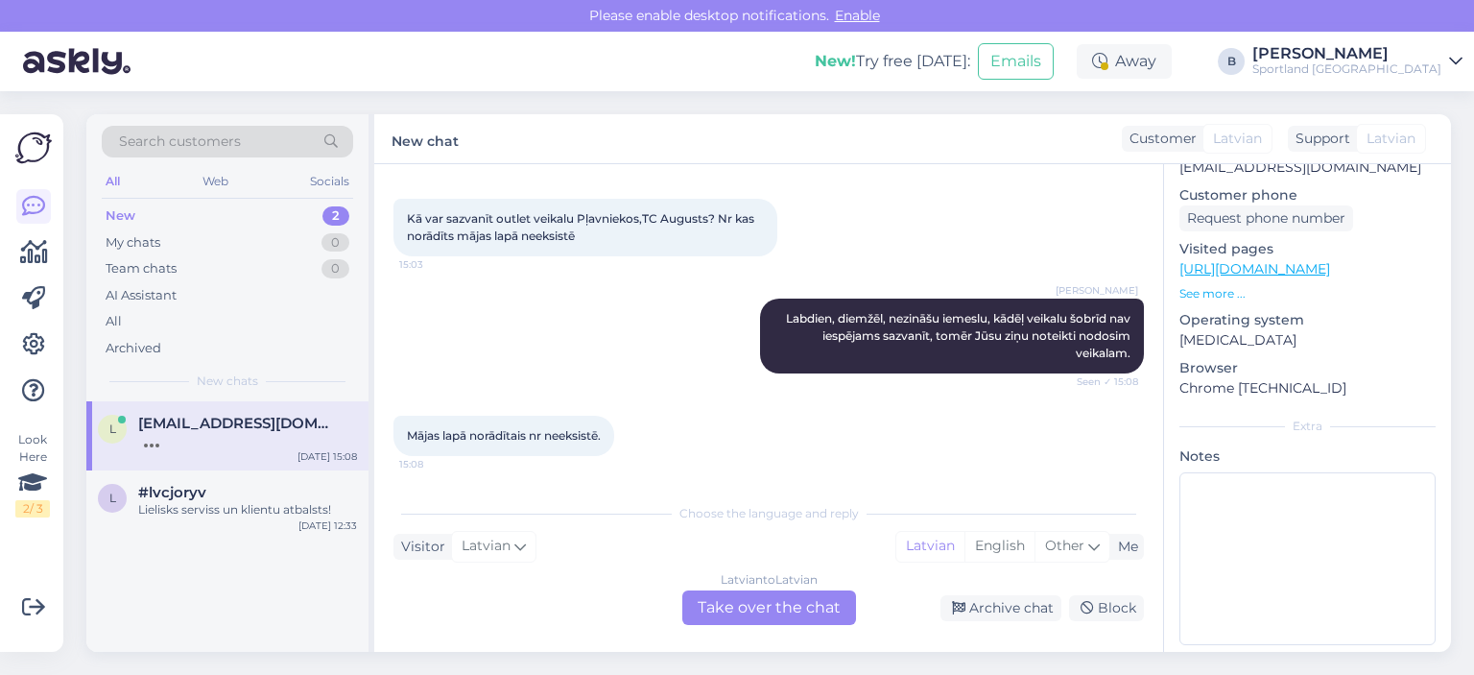
click at [818, 607] on div "Latvian to Latvian Take over the chat" at bounding box center [769, 607] width 174 height 35
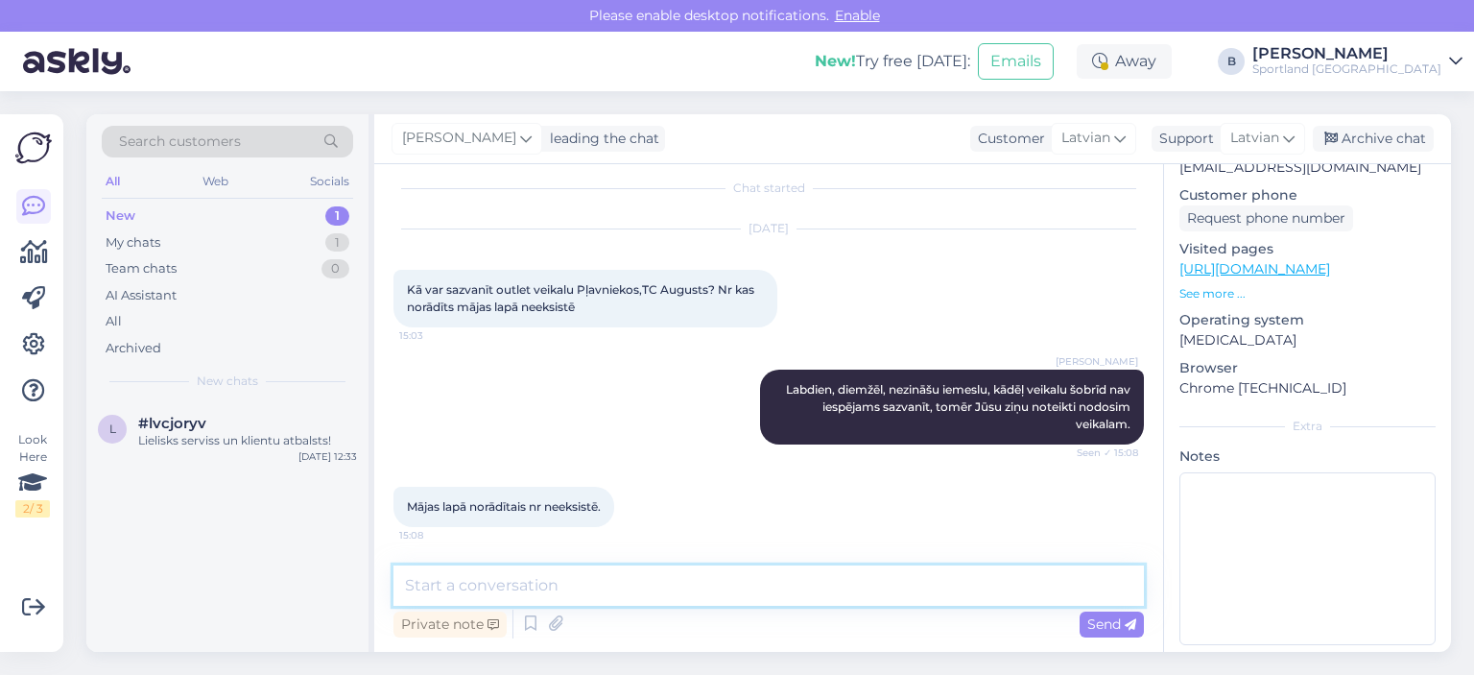
click at [803, 601] on textarea at bounding box center [769, 585] width 751 height 40
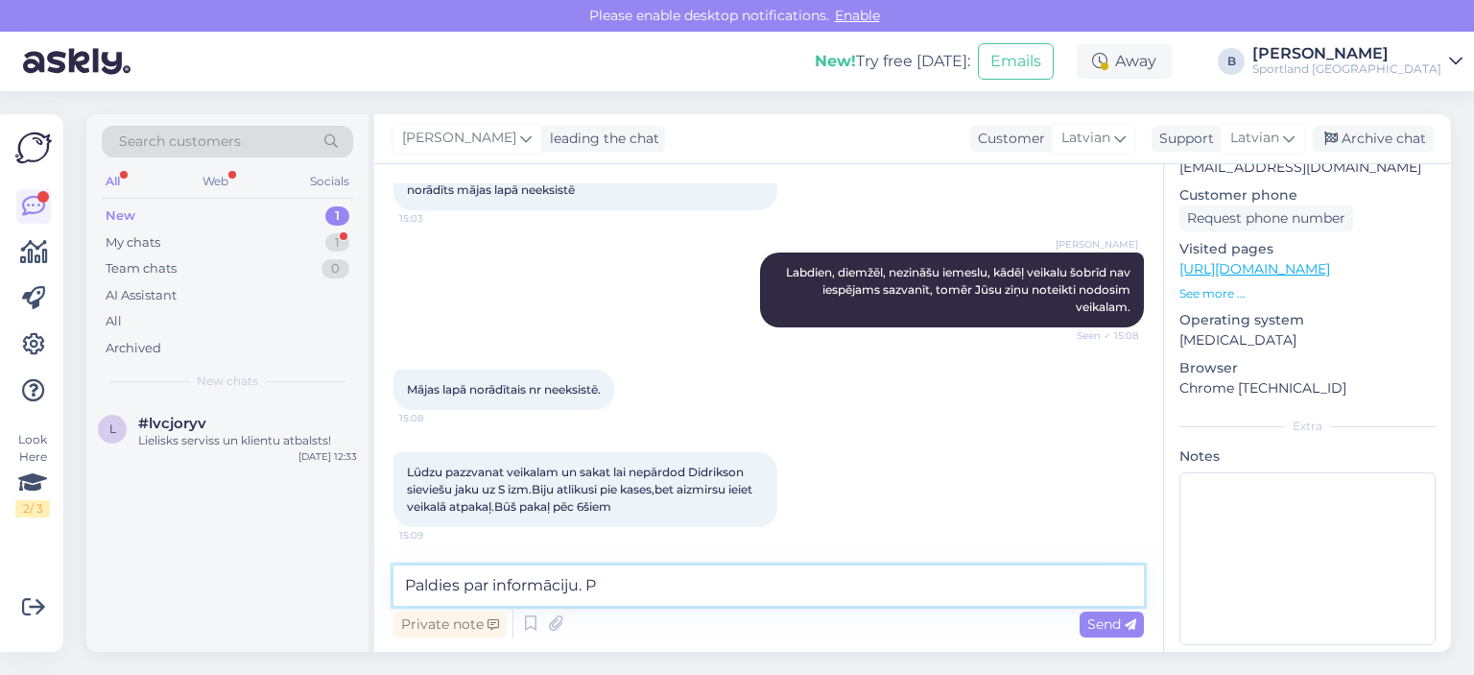
drag, startPoint x: 630, startPoint y: 583, endPoint x: 399, endPoint y: 596, distance: 230.7
click at [400, 596] on textarea "Paldies par informāciju. P" at bounding box center [769, 585] width 751 height 40
type textarea "P"
type textarea "Painformēsim veikalu, ka būsiet pakaļ precei."
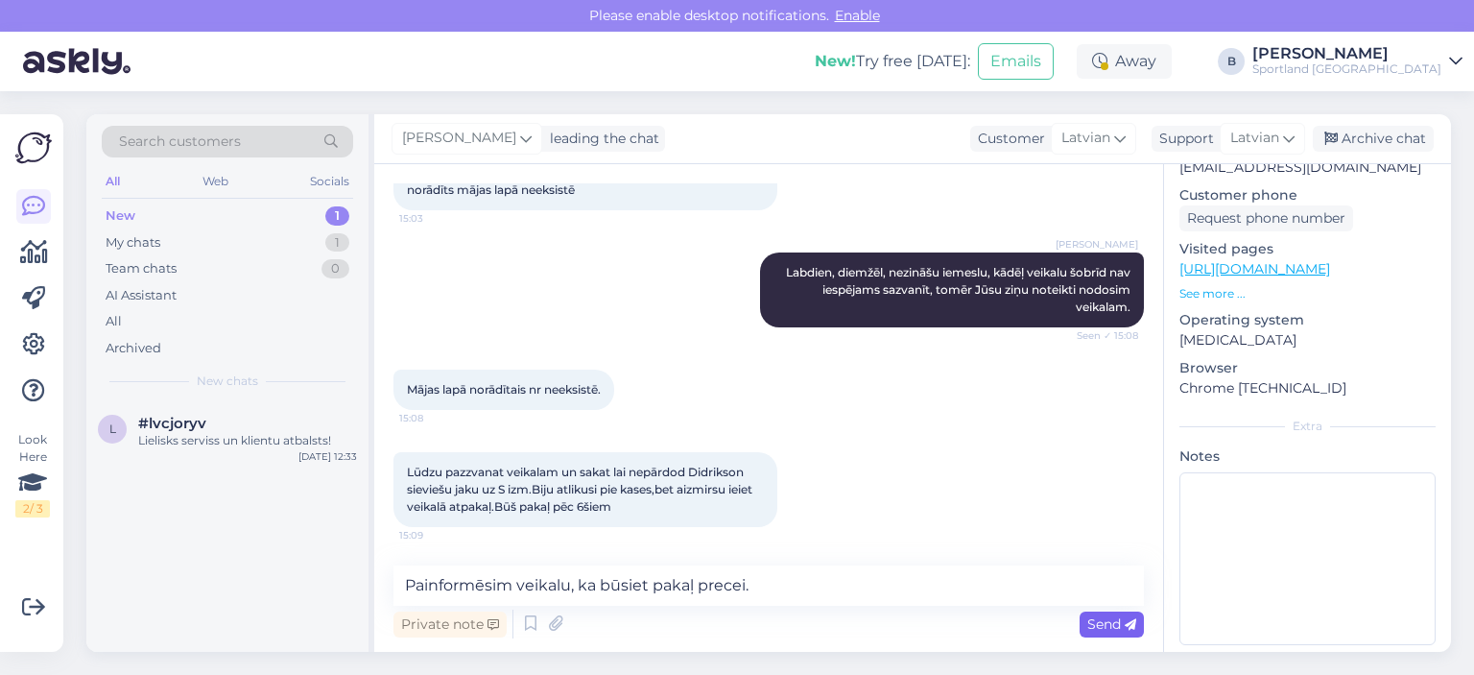
click at [1111, 622] on span "Send" at bounding box center [1111, 623] width 49 height 17
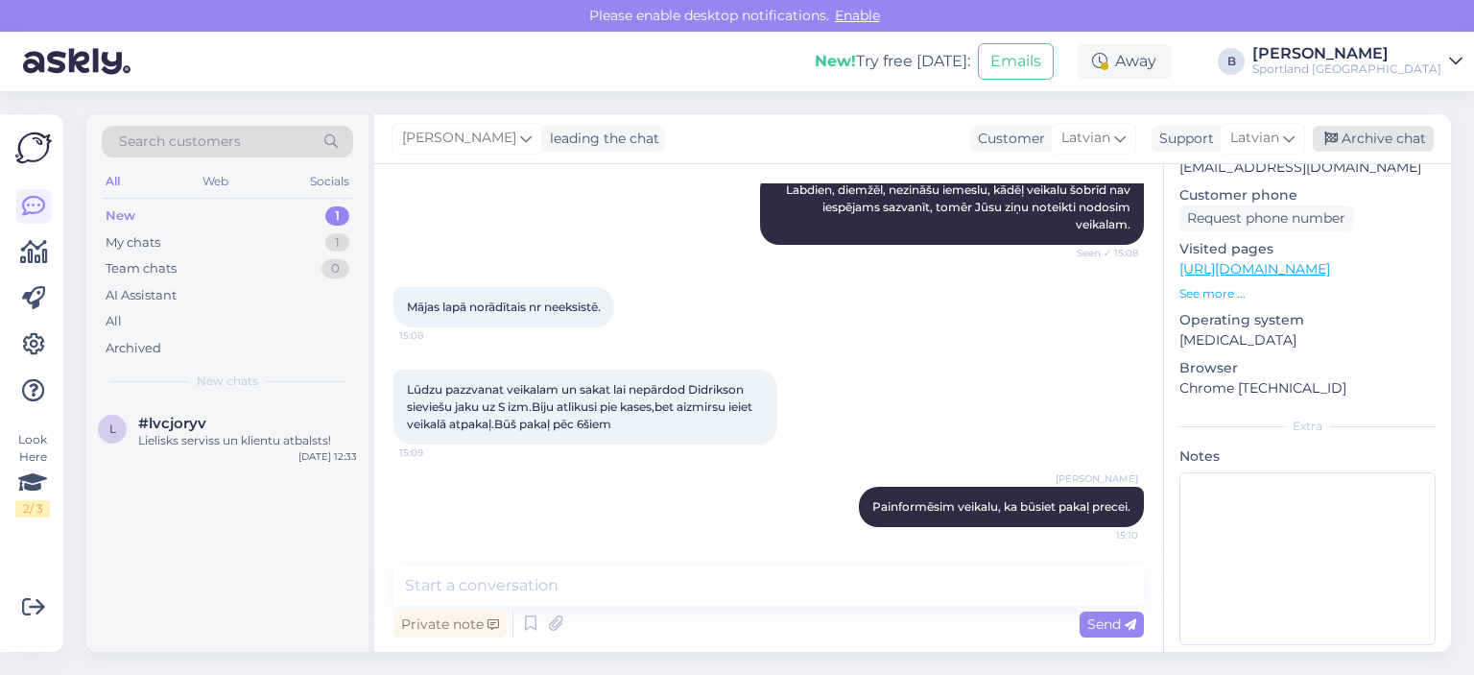
click at [1367, 143] on div "Archive chat" at bounding box center [1373, 139] width 121 height 26
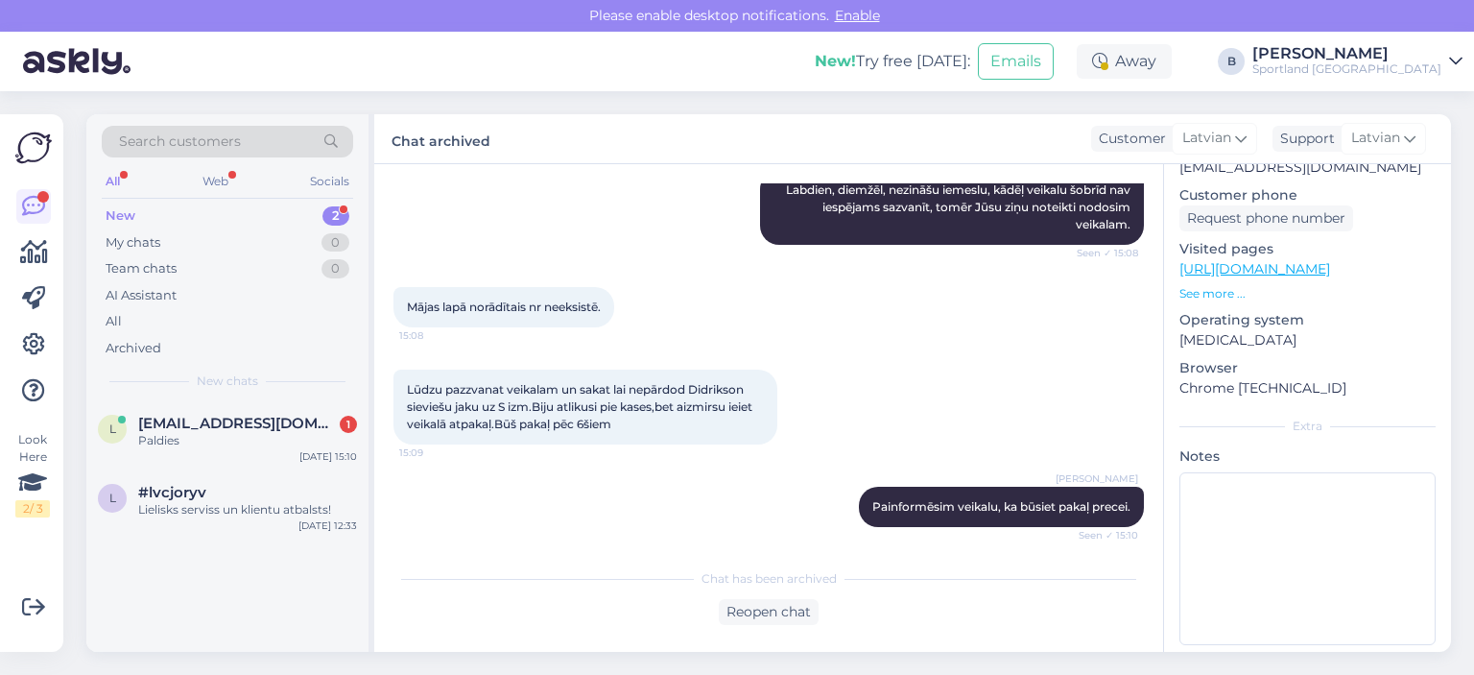
scroll to position [303, 0]
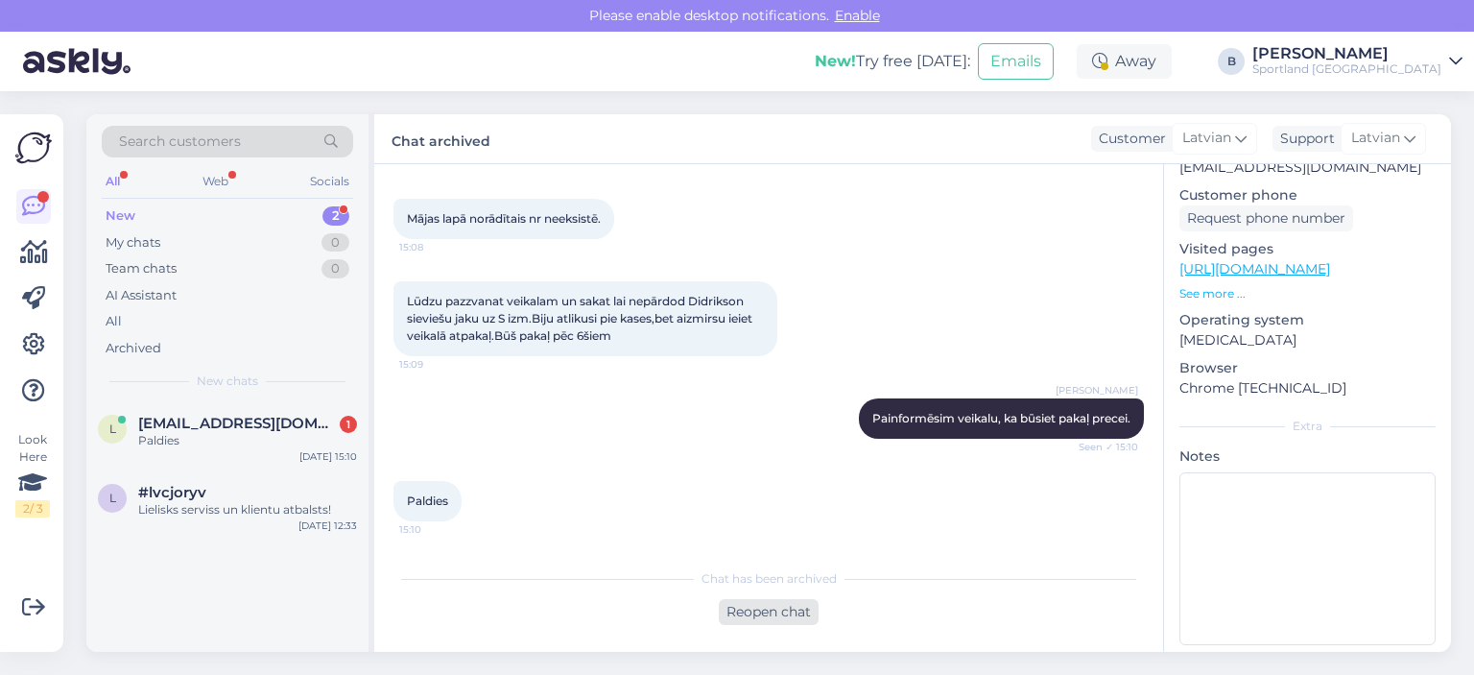
click at [783, 604] on div "Reopen chat" at bounding box center [769, 612] width 100 height 26
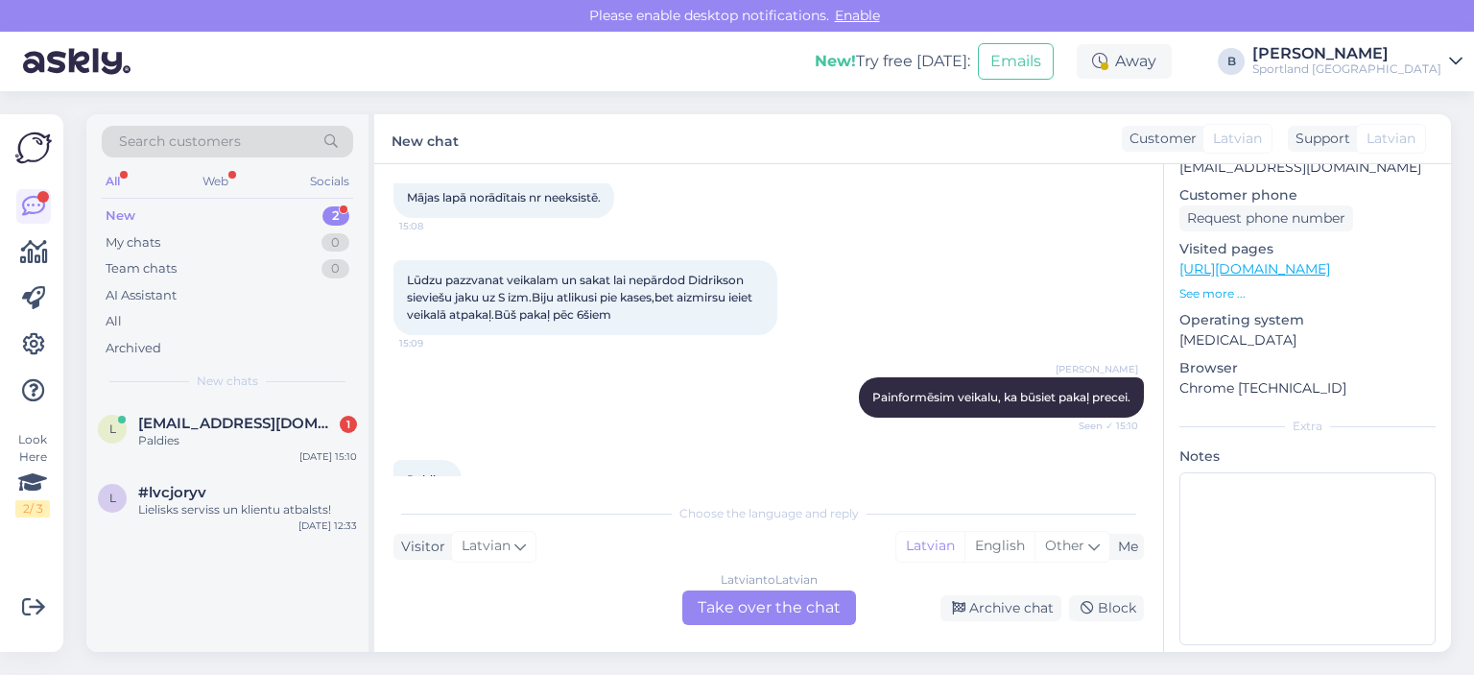
click at [784, 604] on div "Latvian to Latvian Take over the chat" at bounding box center [769, 607] width 174 height 35
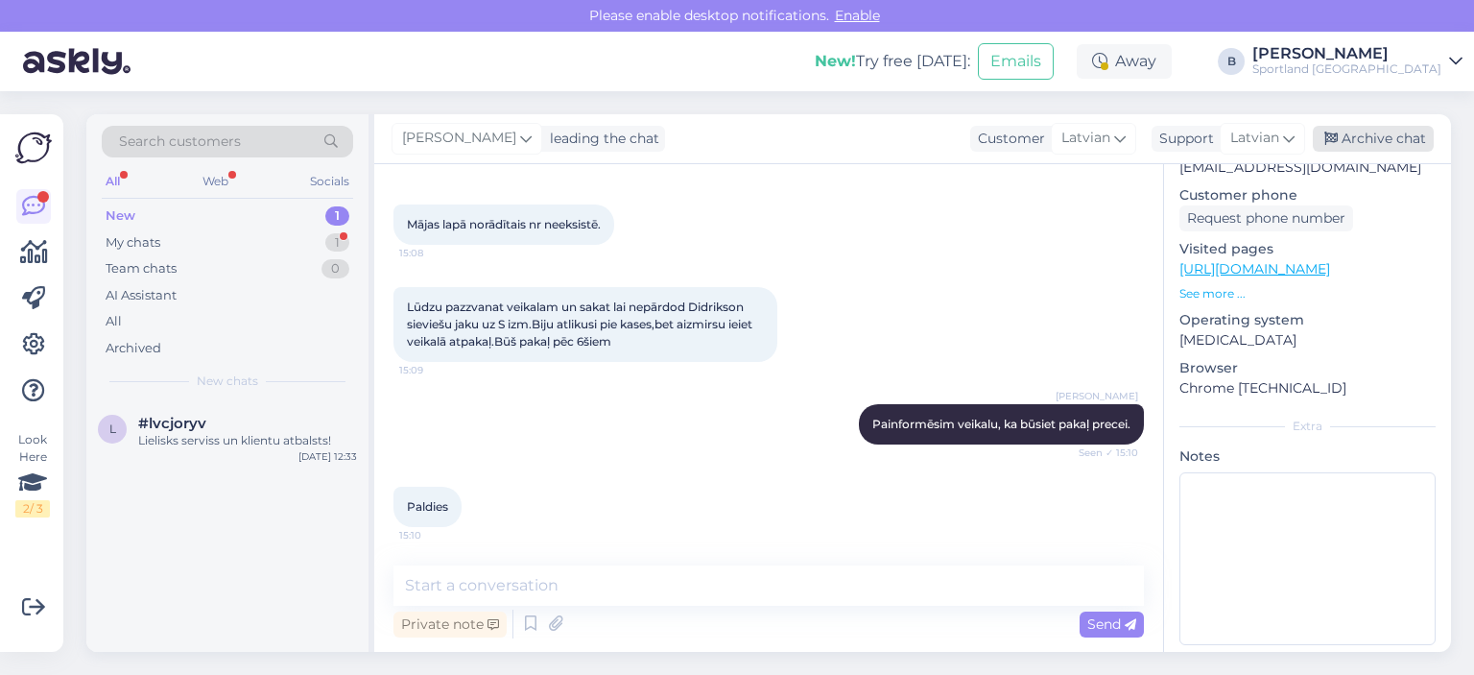
click at [1365, 140] on div "Archive chat" at bounding box center [1373, 139] width 121 height 26
